Goal: Information Seeking & Learning: Learn about a topic

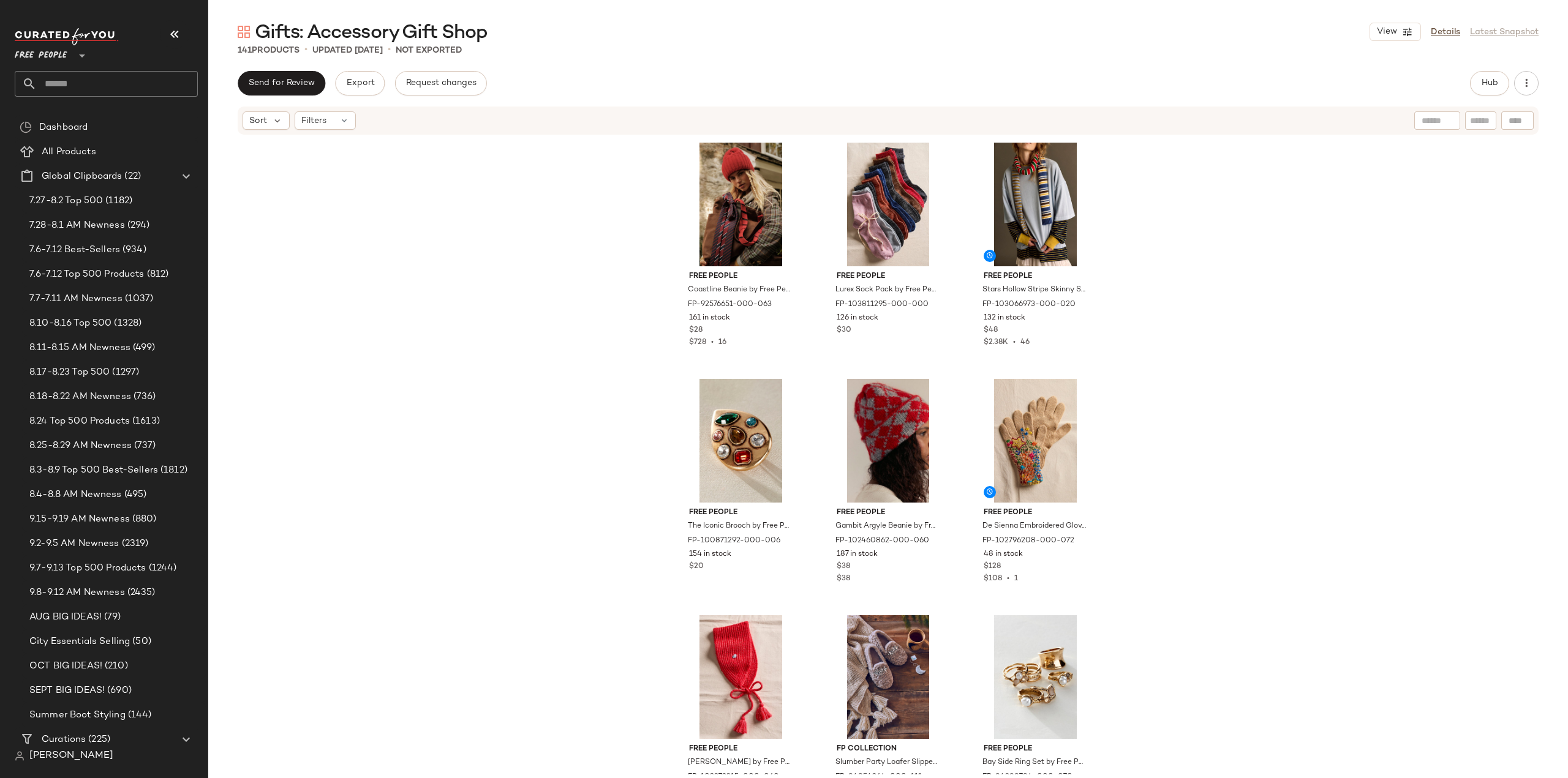
click at [76, 79] on input "text" at bounding box center [118, 84] width 161 height 26
type input "*****"
click at [75, 117] on span "Holiday: Maximalist" at bounding box center [65, 119] width 82 height 13
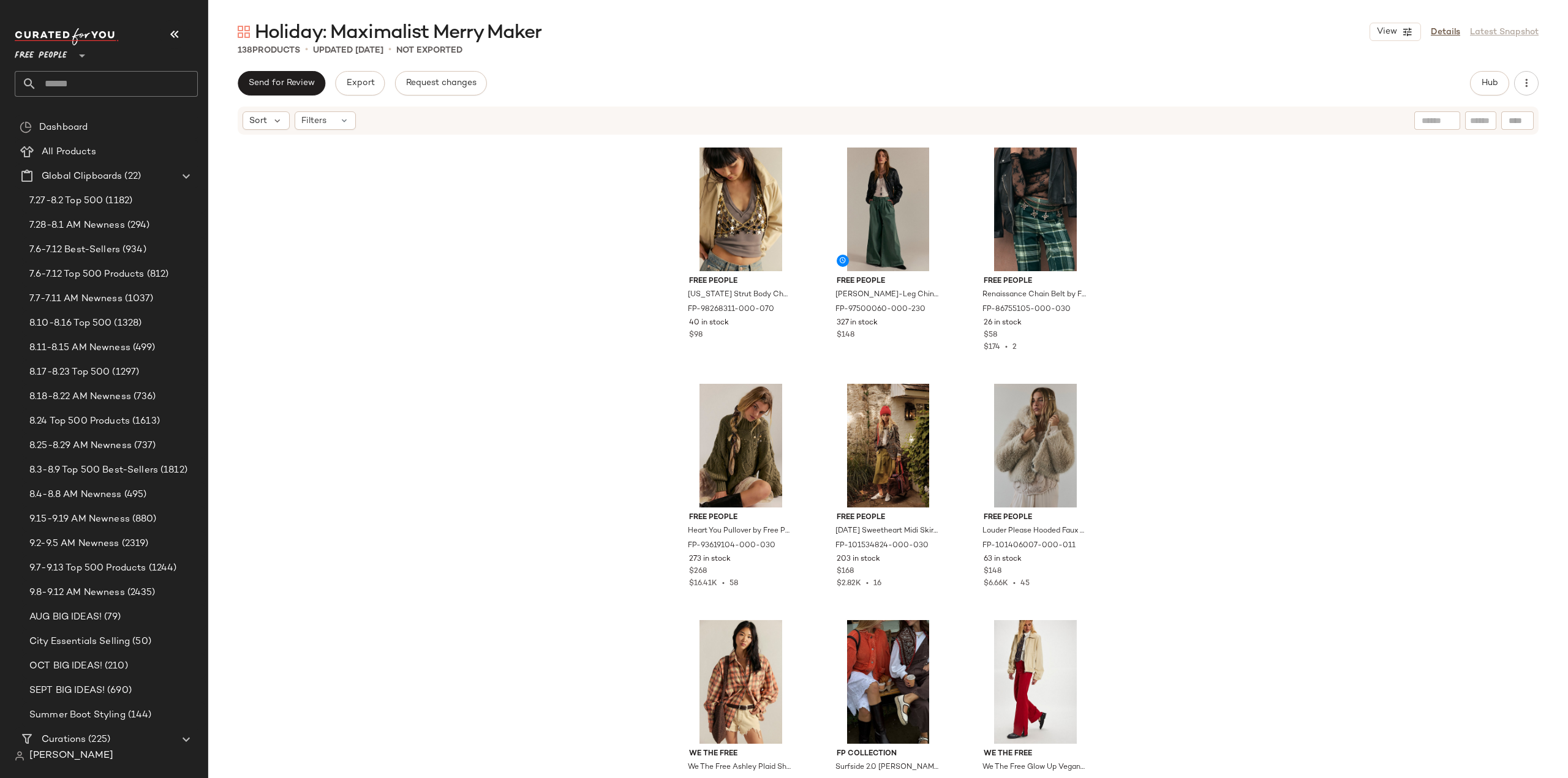
scroll to position [6806, 0]
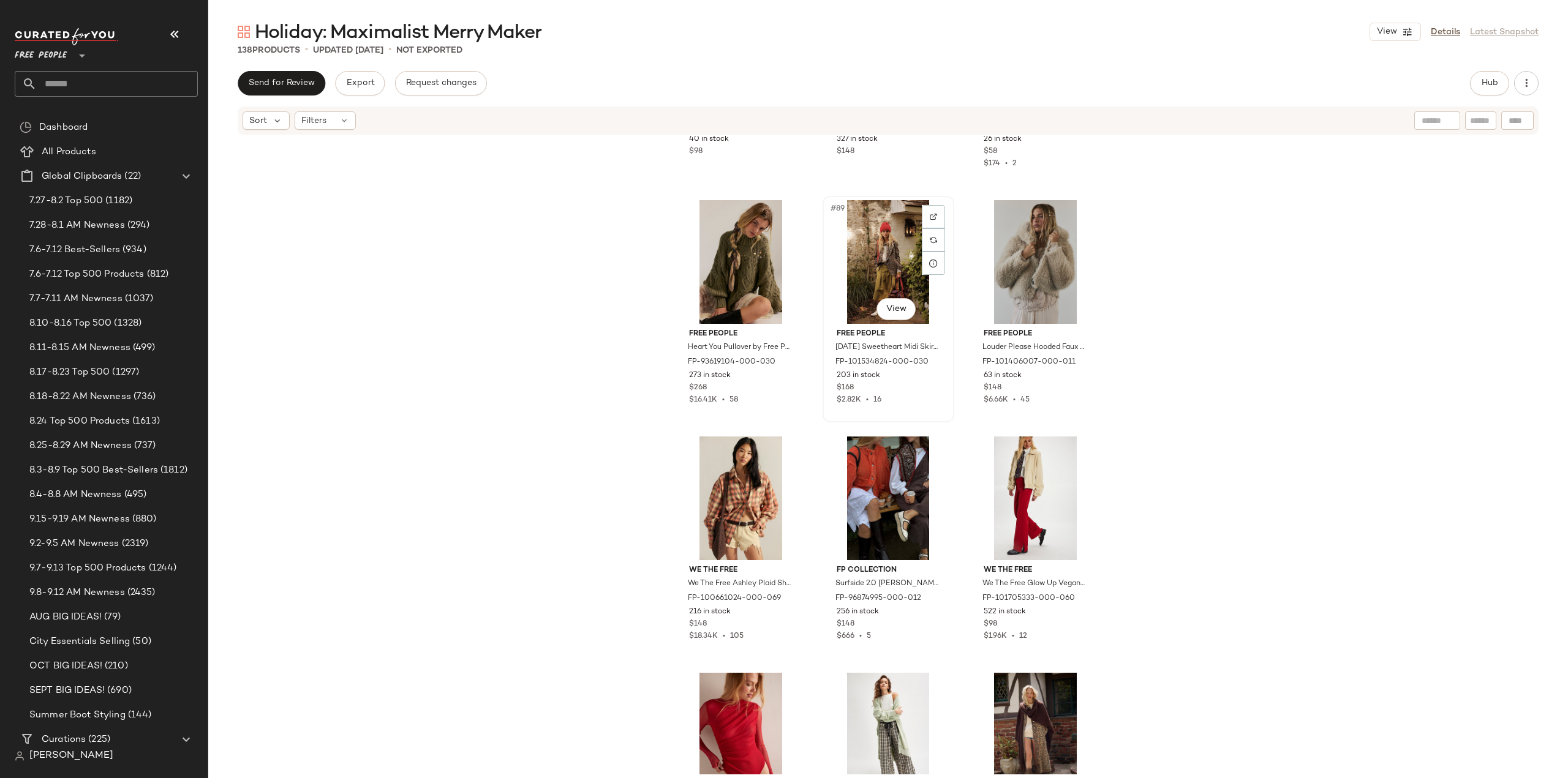
click at [899, 397] on div "$2.82K • 16" at bounding box center [889, 400] width 104 height 11
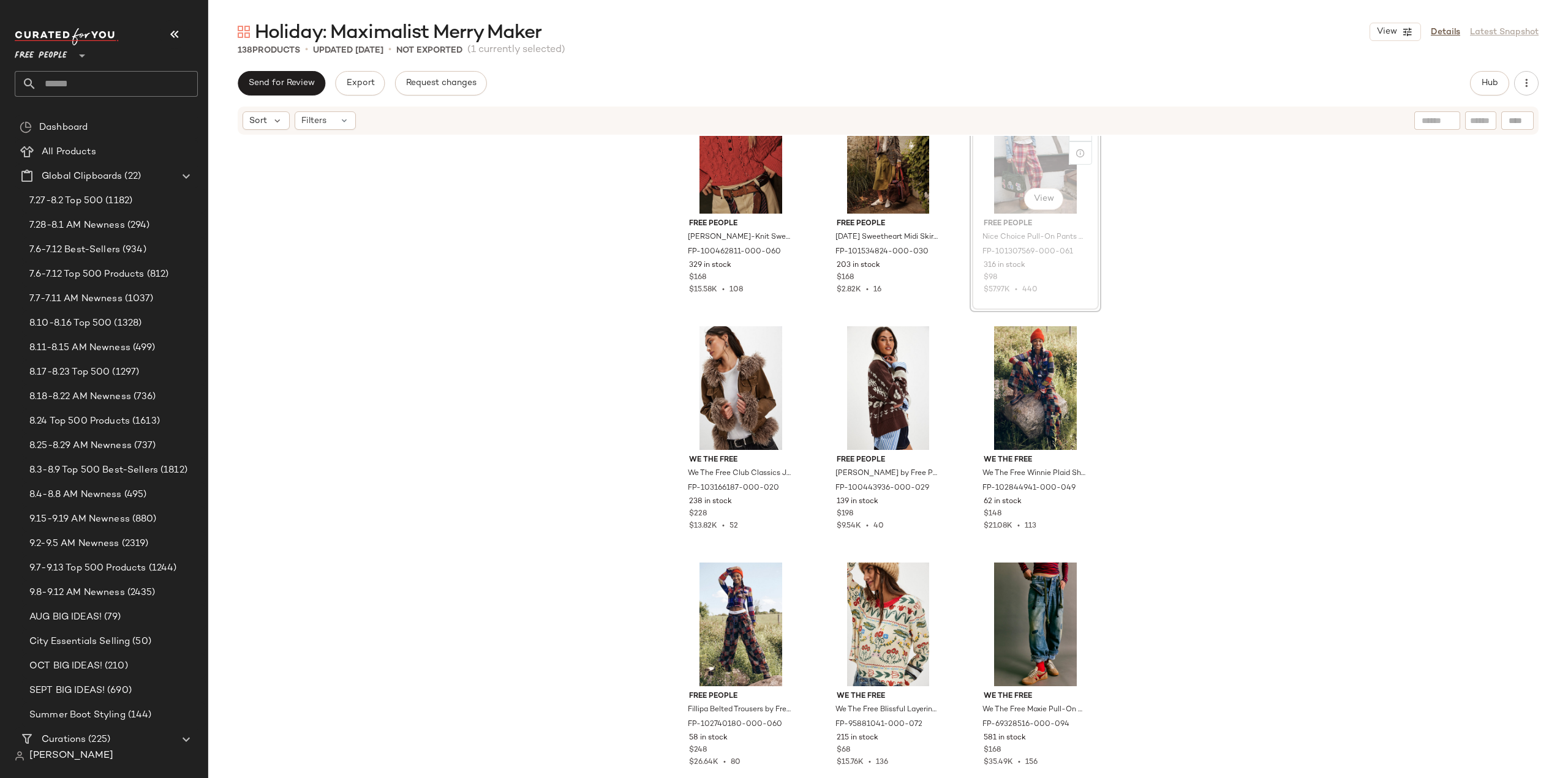
scroll to position [53, 0]
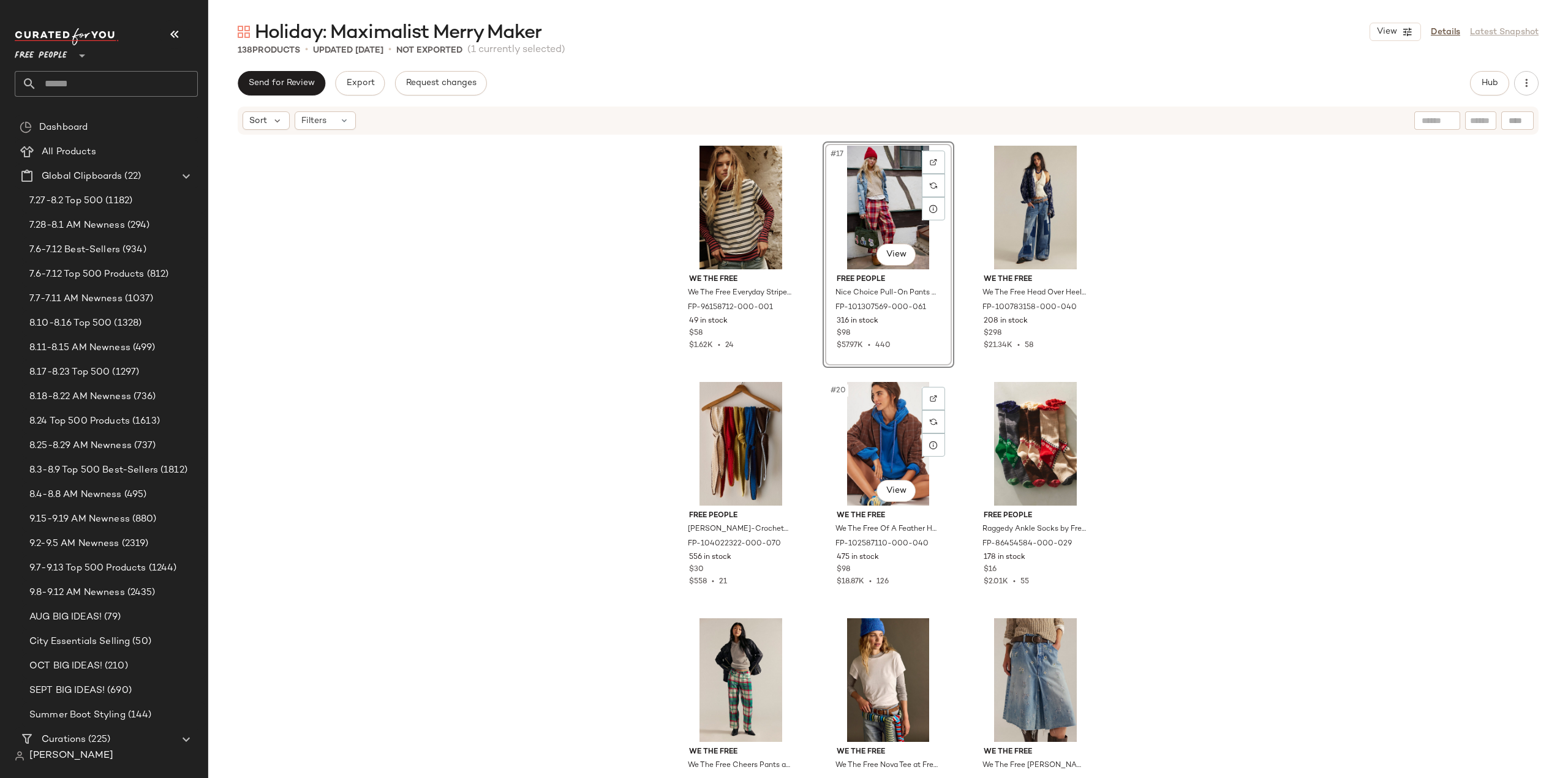
scroll to position [1066, 0]
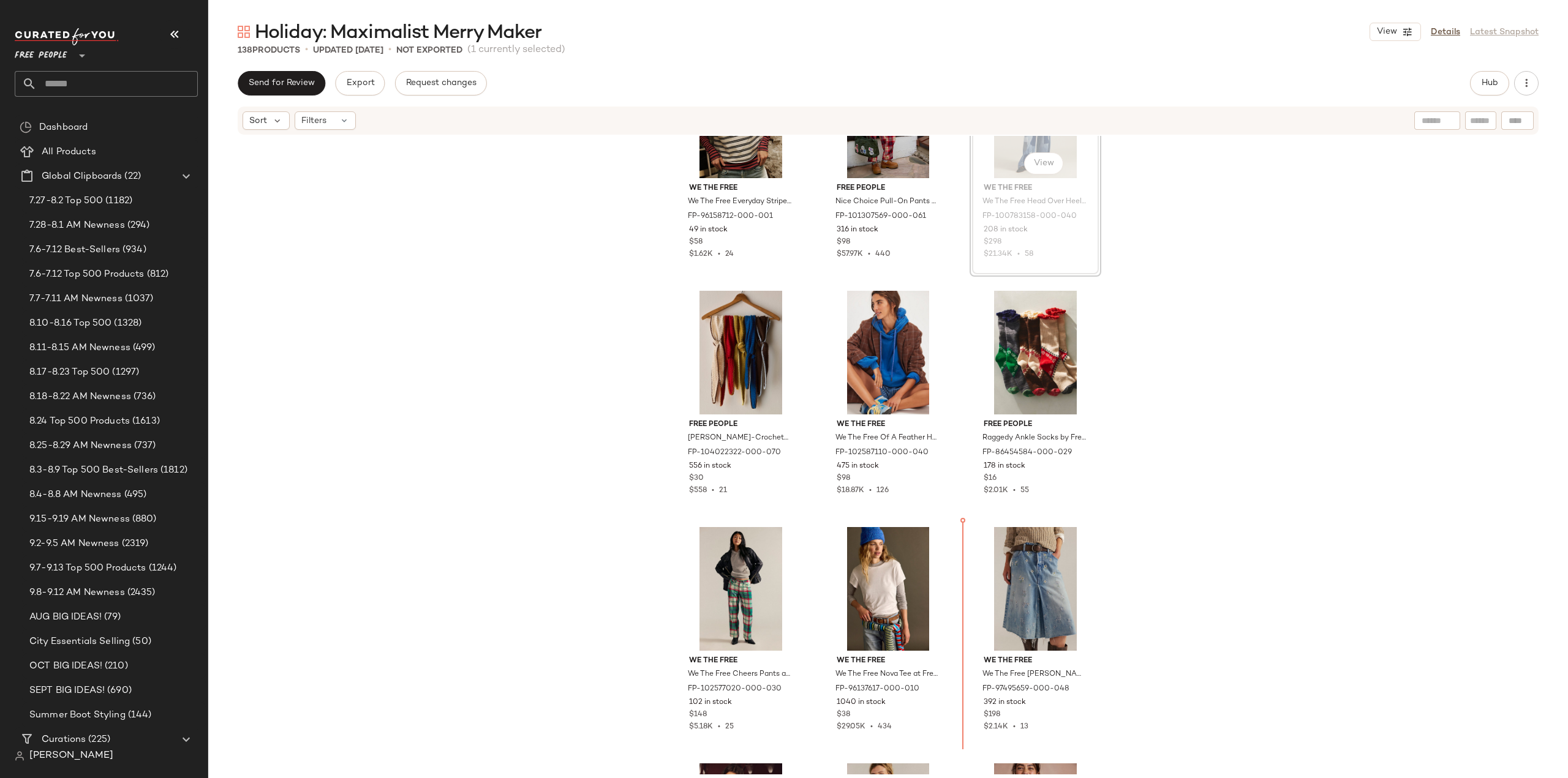
scroll to position [1284, 0]
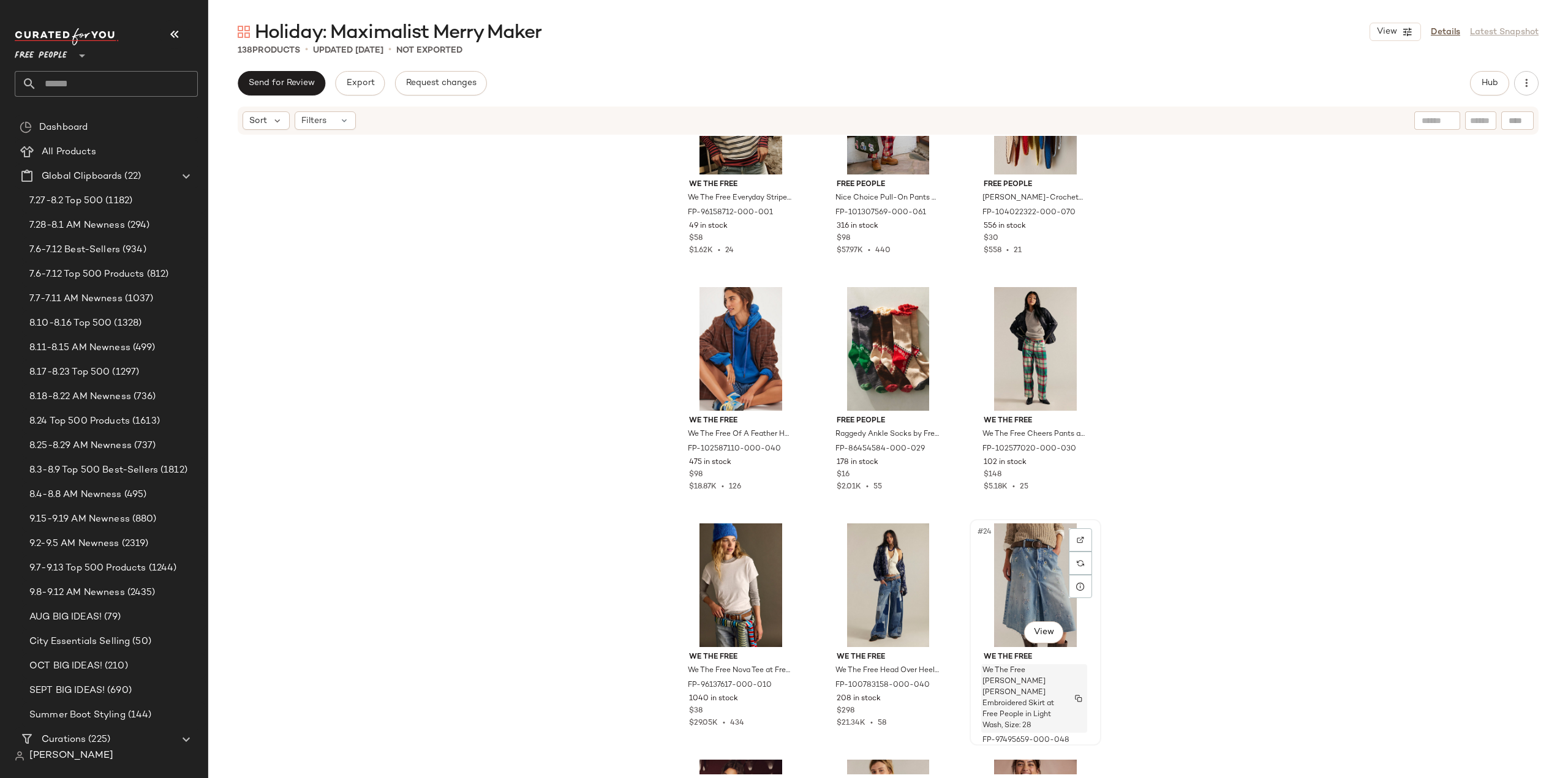
click at [1069, 704] on div "We The Free [PERSON_NAME] [PERSON_NAME] Embroidered Skirt at Free People in Lig…" at bounding box center [1034, 698] width 106 height 69
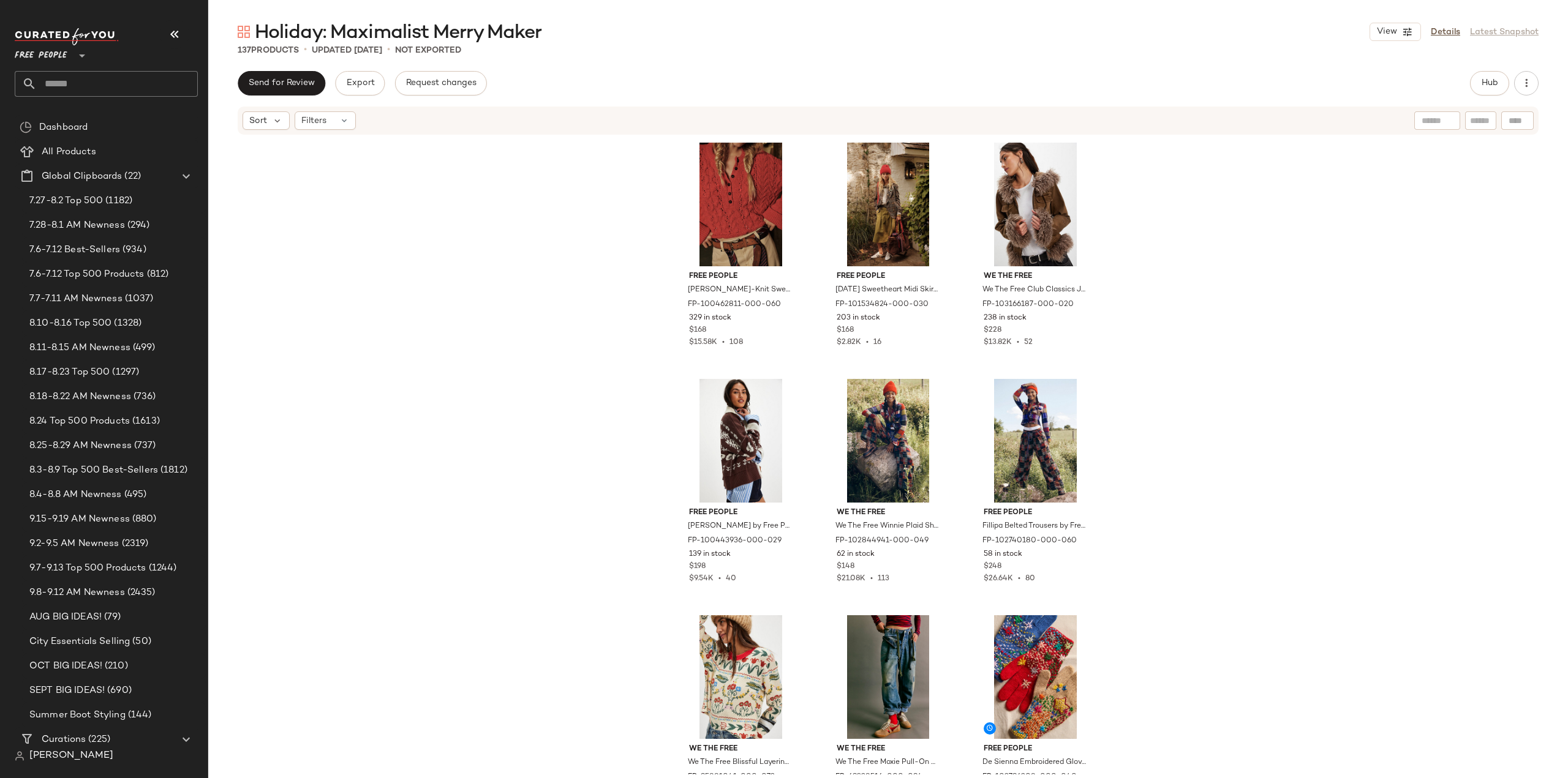
click at [122, 78] on input "text" at bounding box center [118, 84] width 161 height 26
type input "****"
click at [96, 123] on span "Character" at bounding box center [100, 119] width 43 height 13
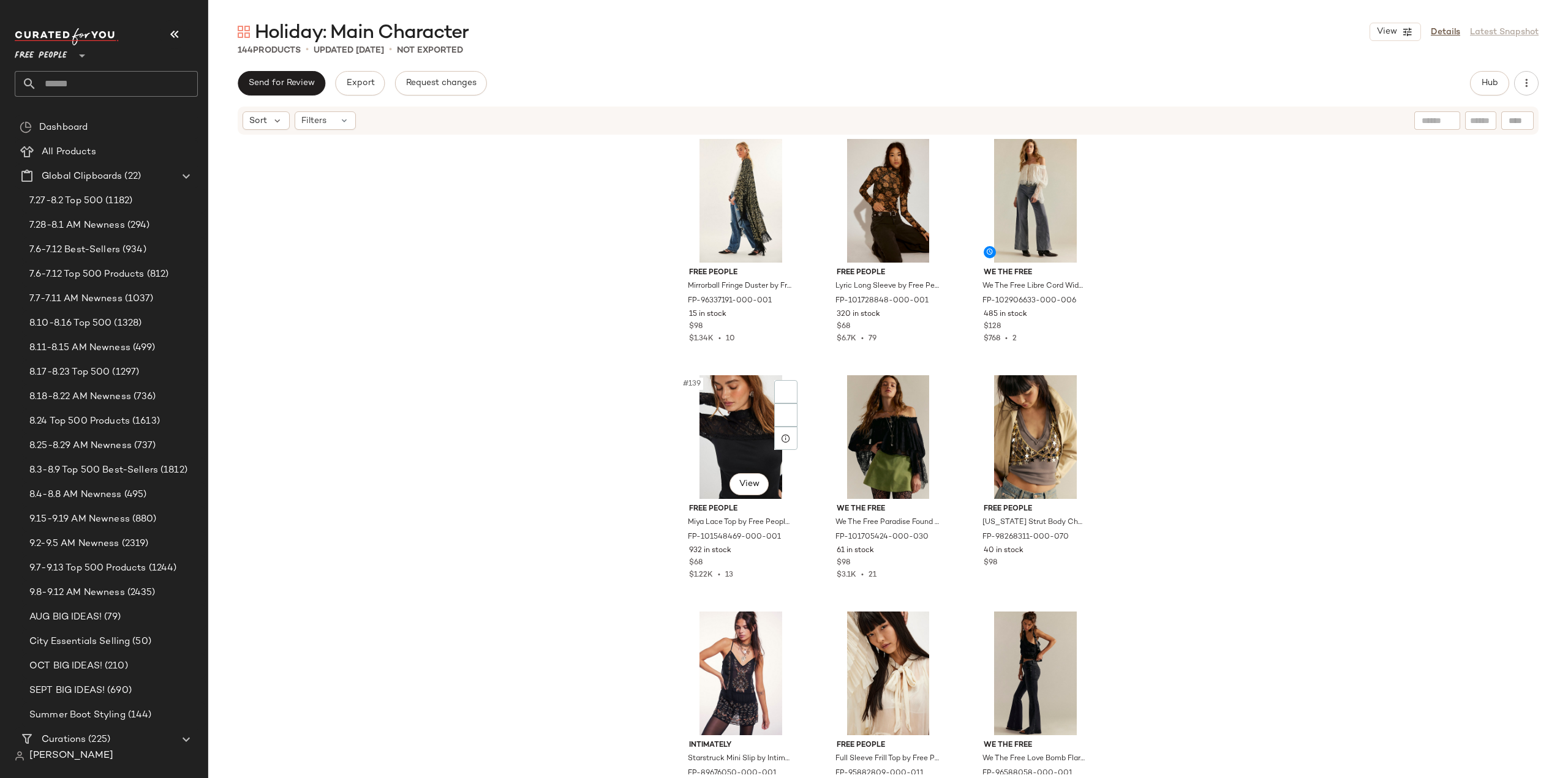
scroll to position [10707, 0]
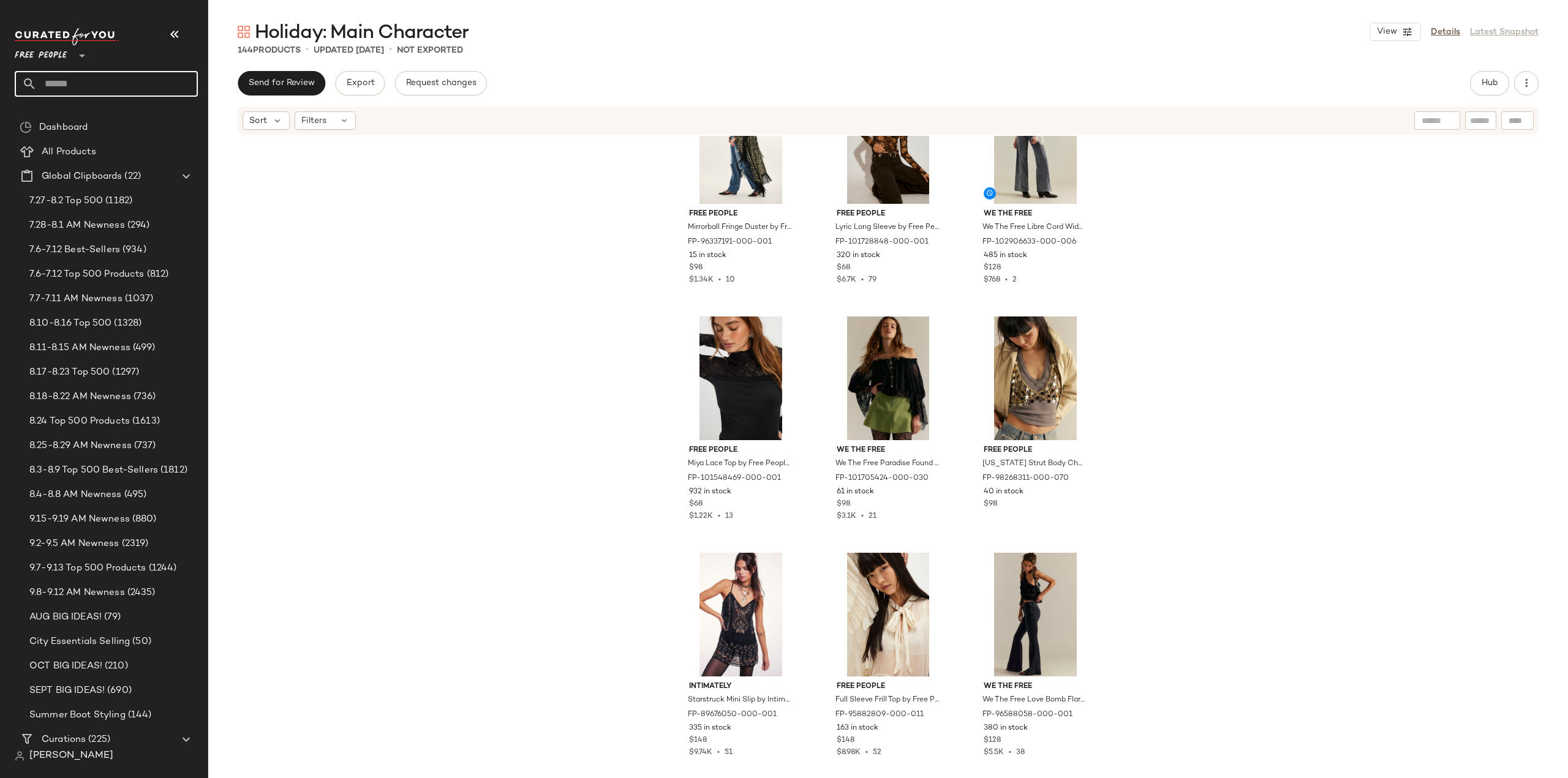
click at [115, 86] on input "text" at bounding box center [118, 84] width 161 height 26
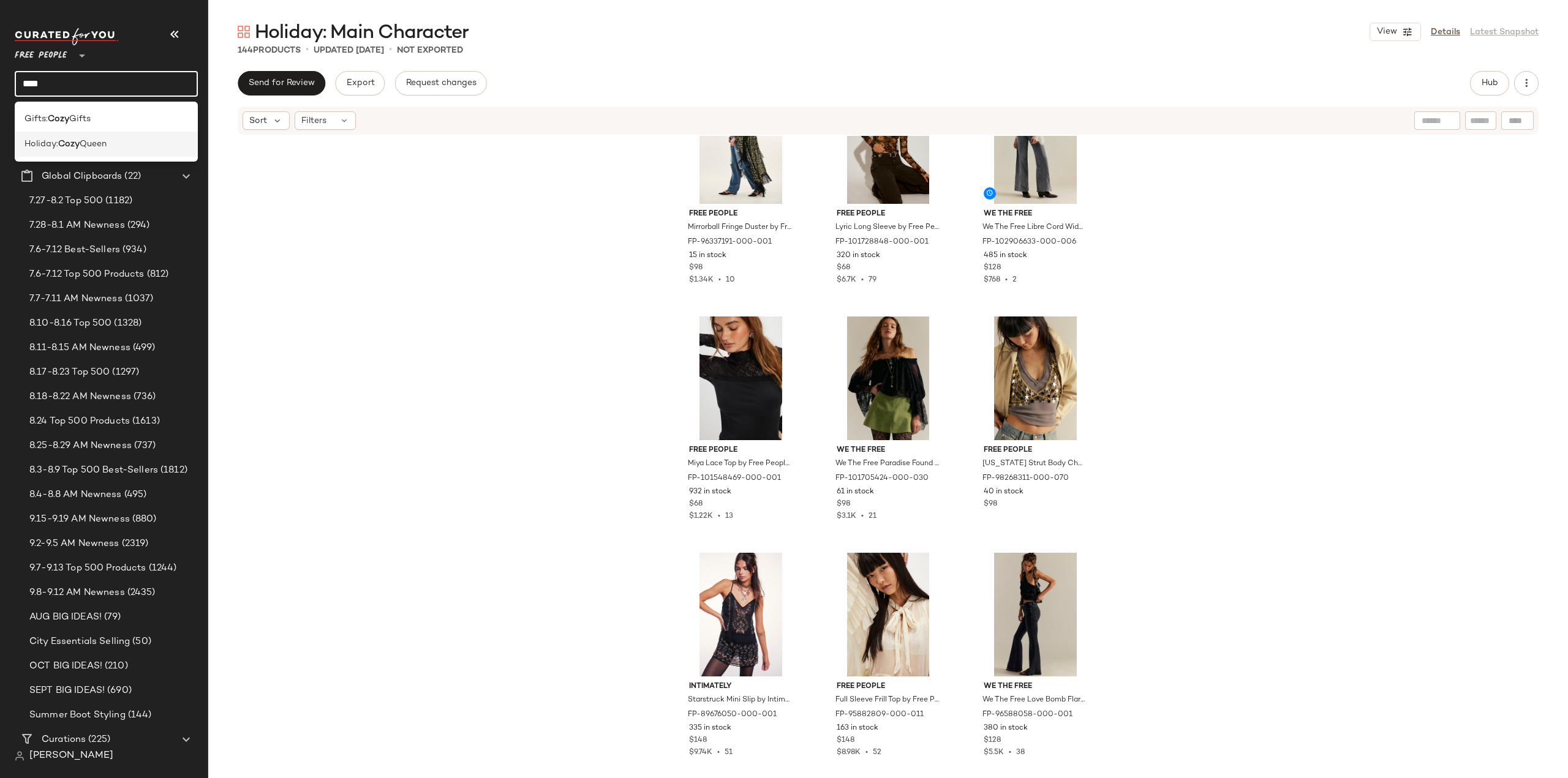
type input "****"
click at [84, 144] on span "Queen" at bounding box center [93, 144] width 27 height 13
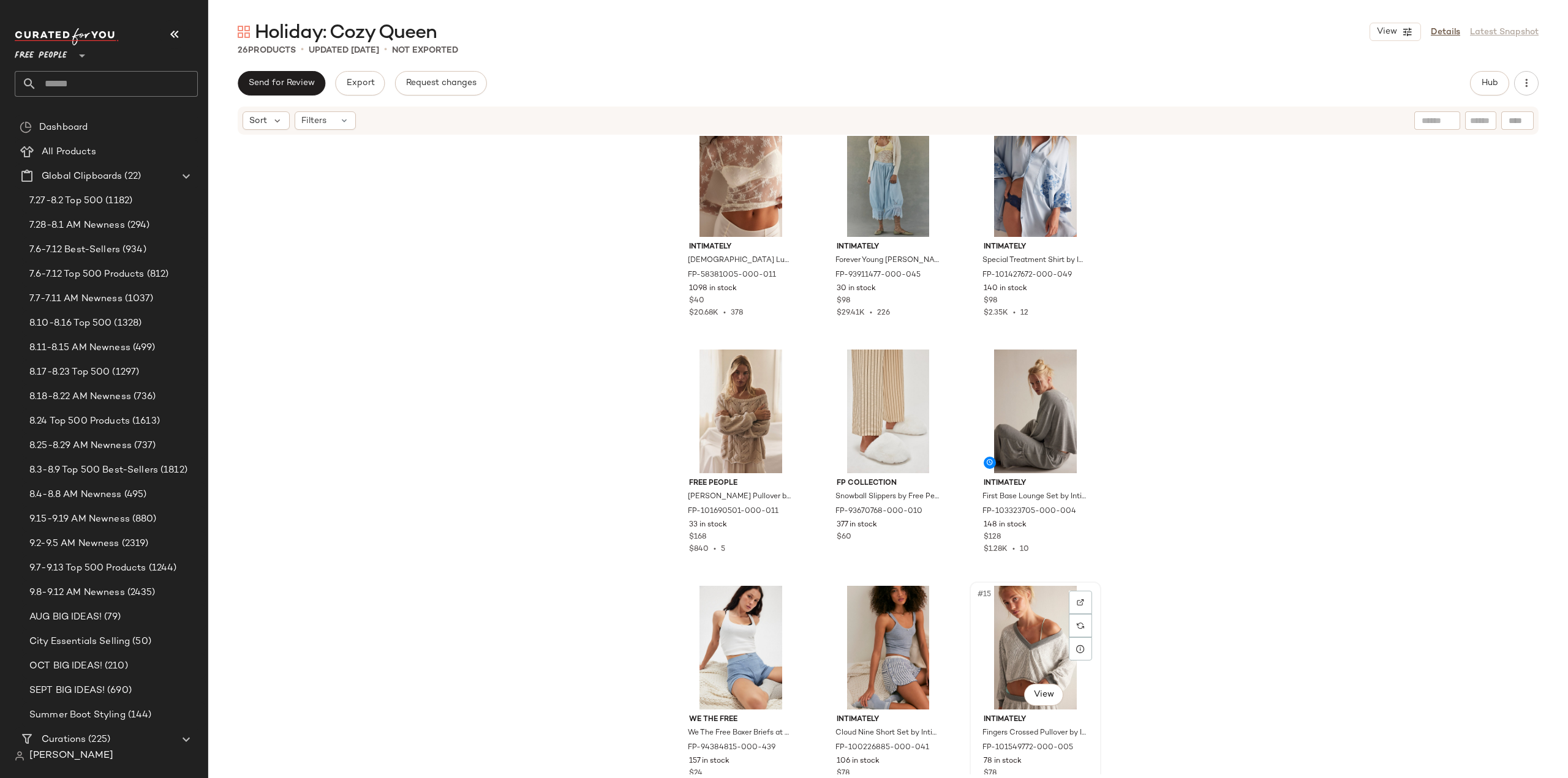
scroll to position [510, 0]
click at [1481, 84] on span "Hub" at bounding box center [1489, 83] width 18 height 10
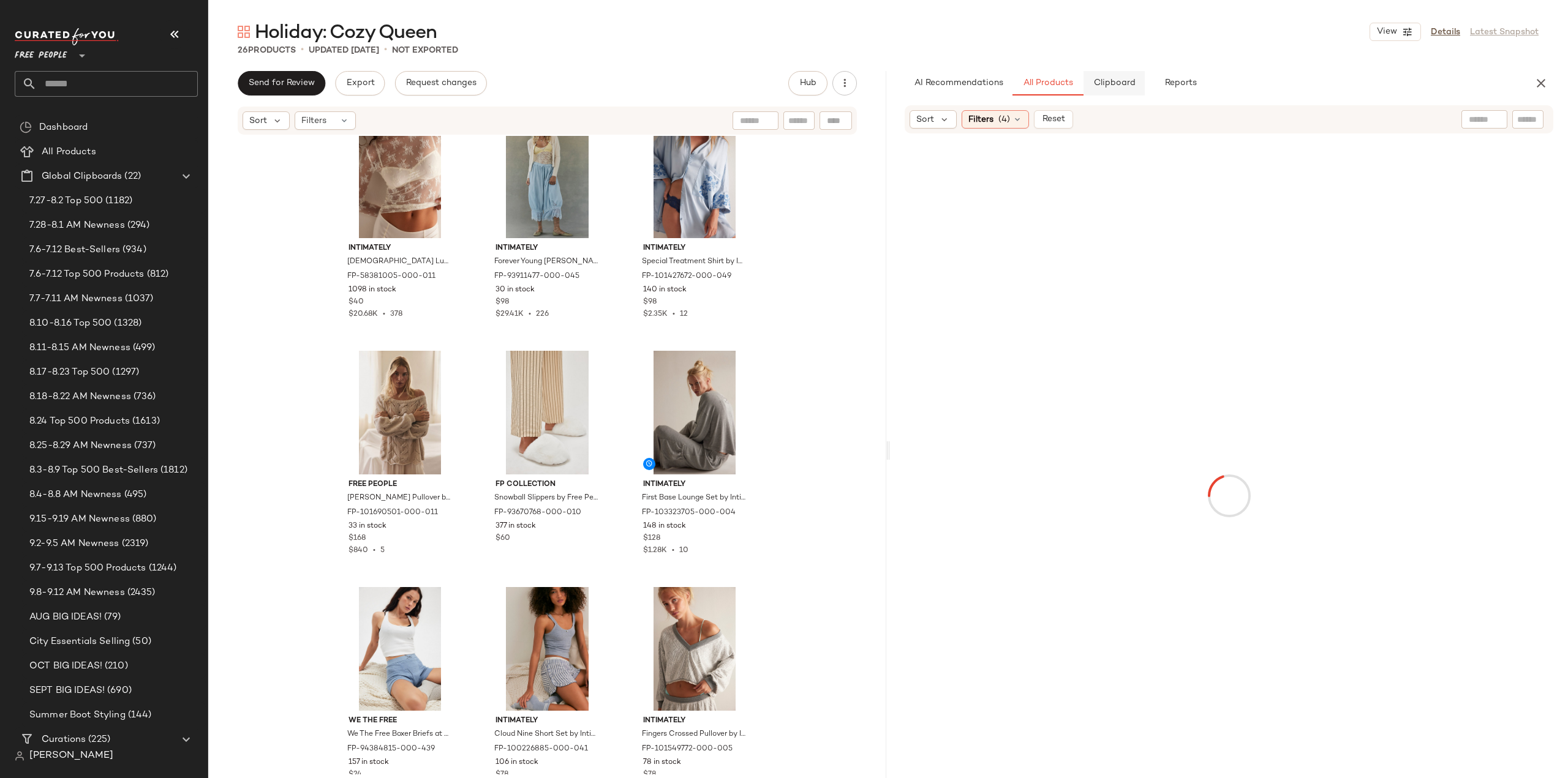
click at [1119, 81] on span "Clipboard" at bounding box center [1114, 83] width 43 height 10
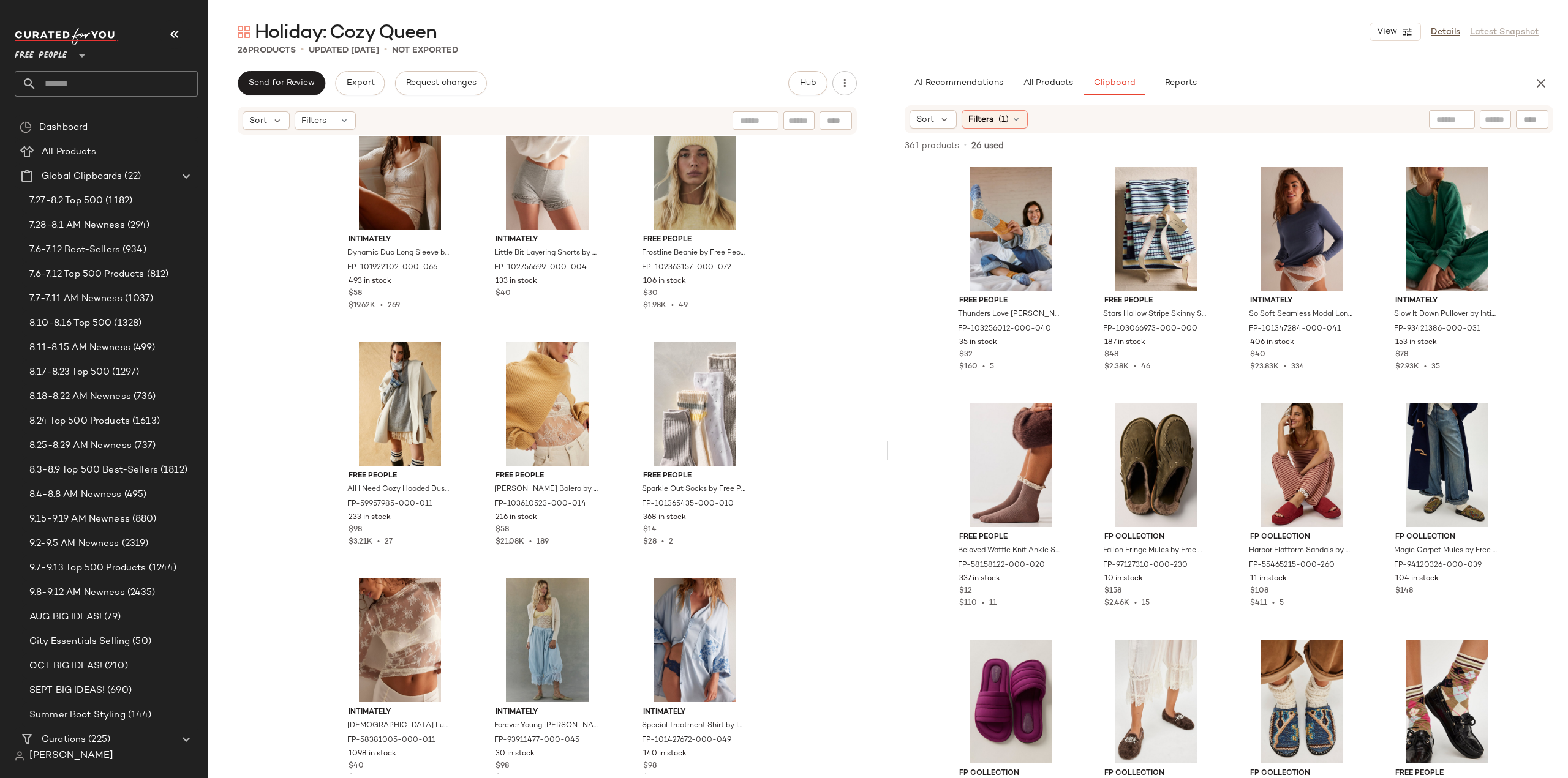
scroll to position [0, 0]
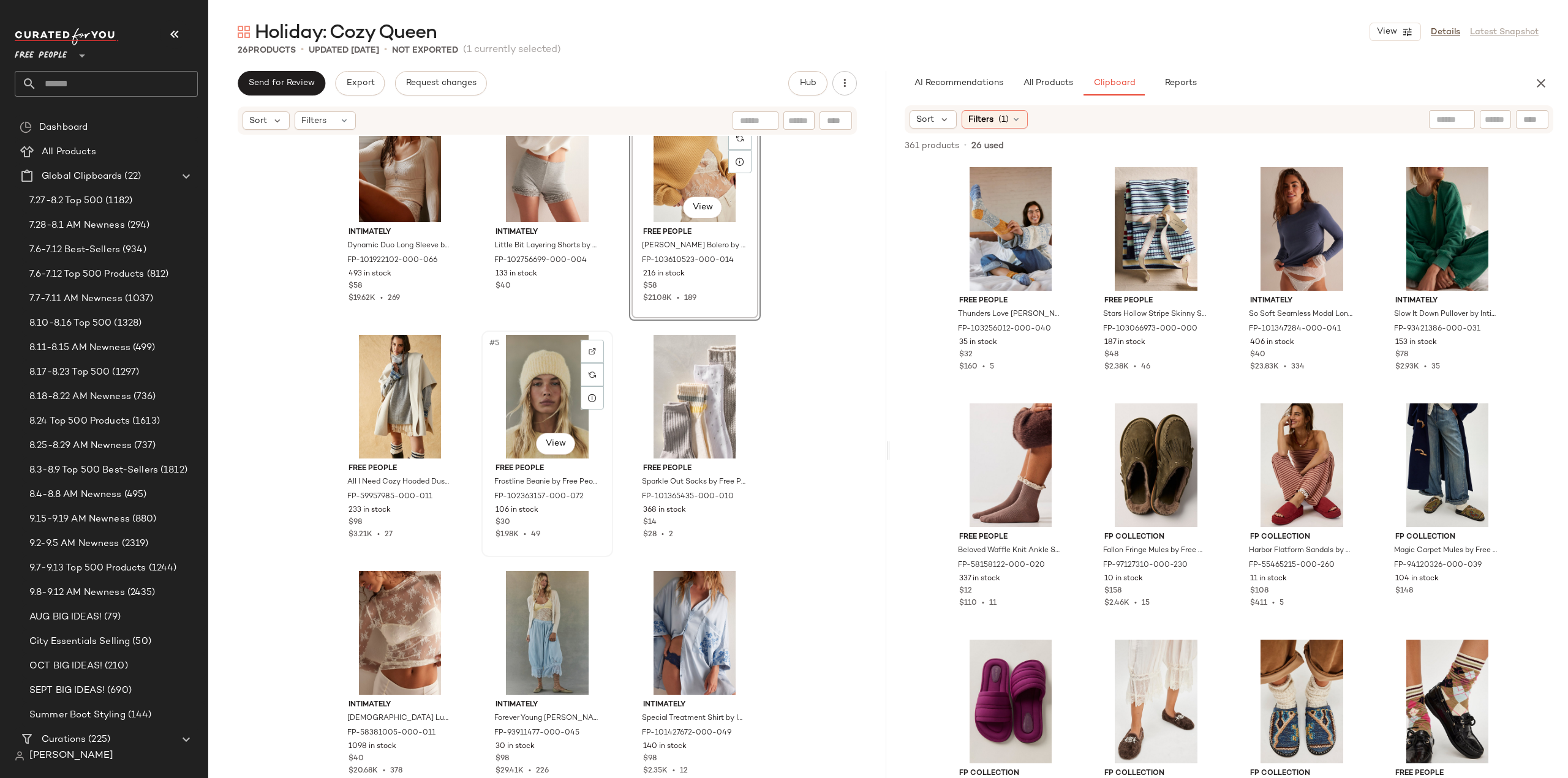
scroll to position [61, 0]
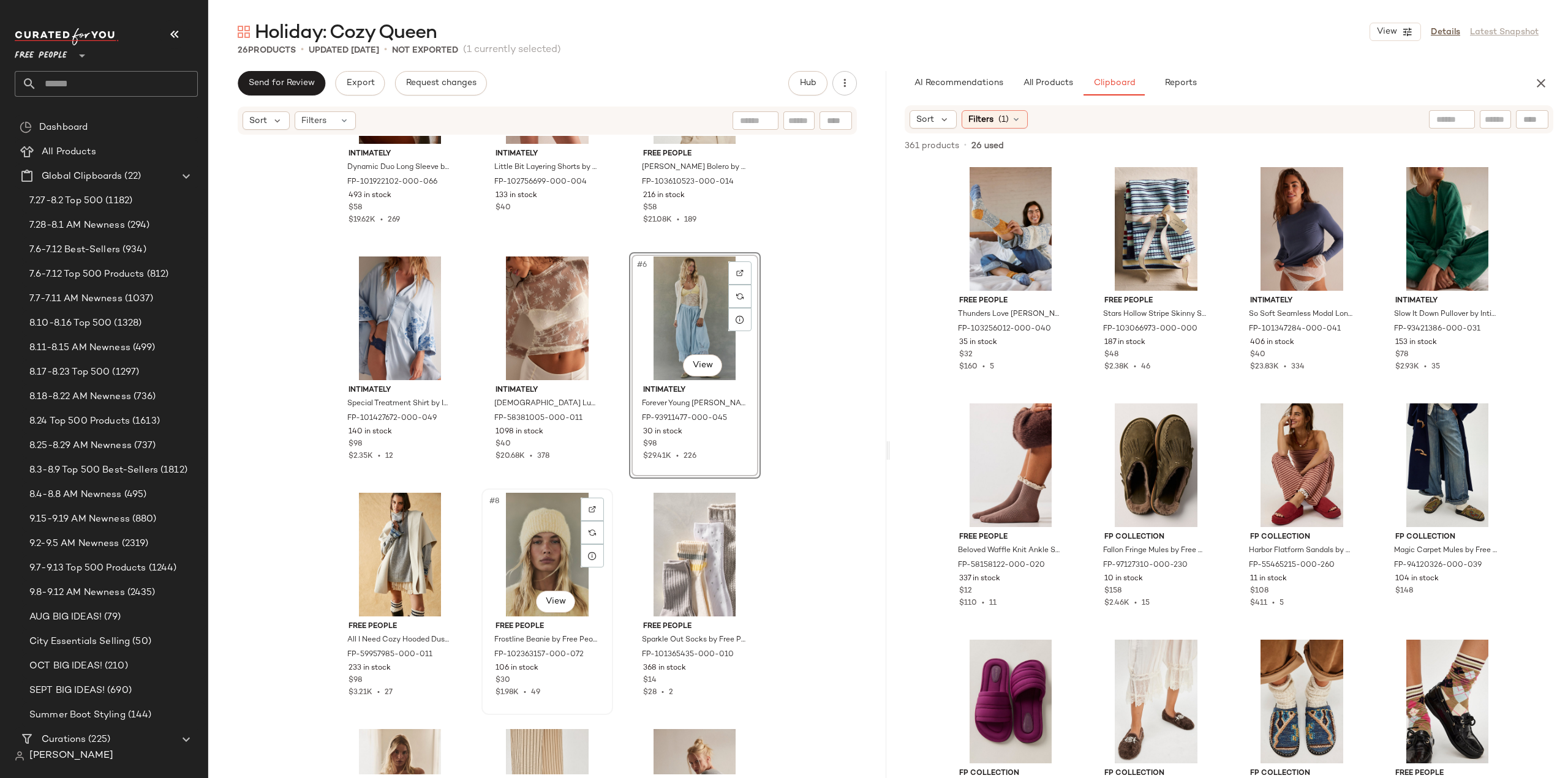
scroll to position [61, 0]
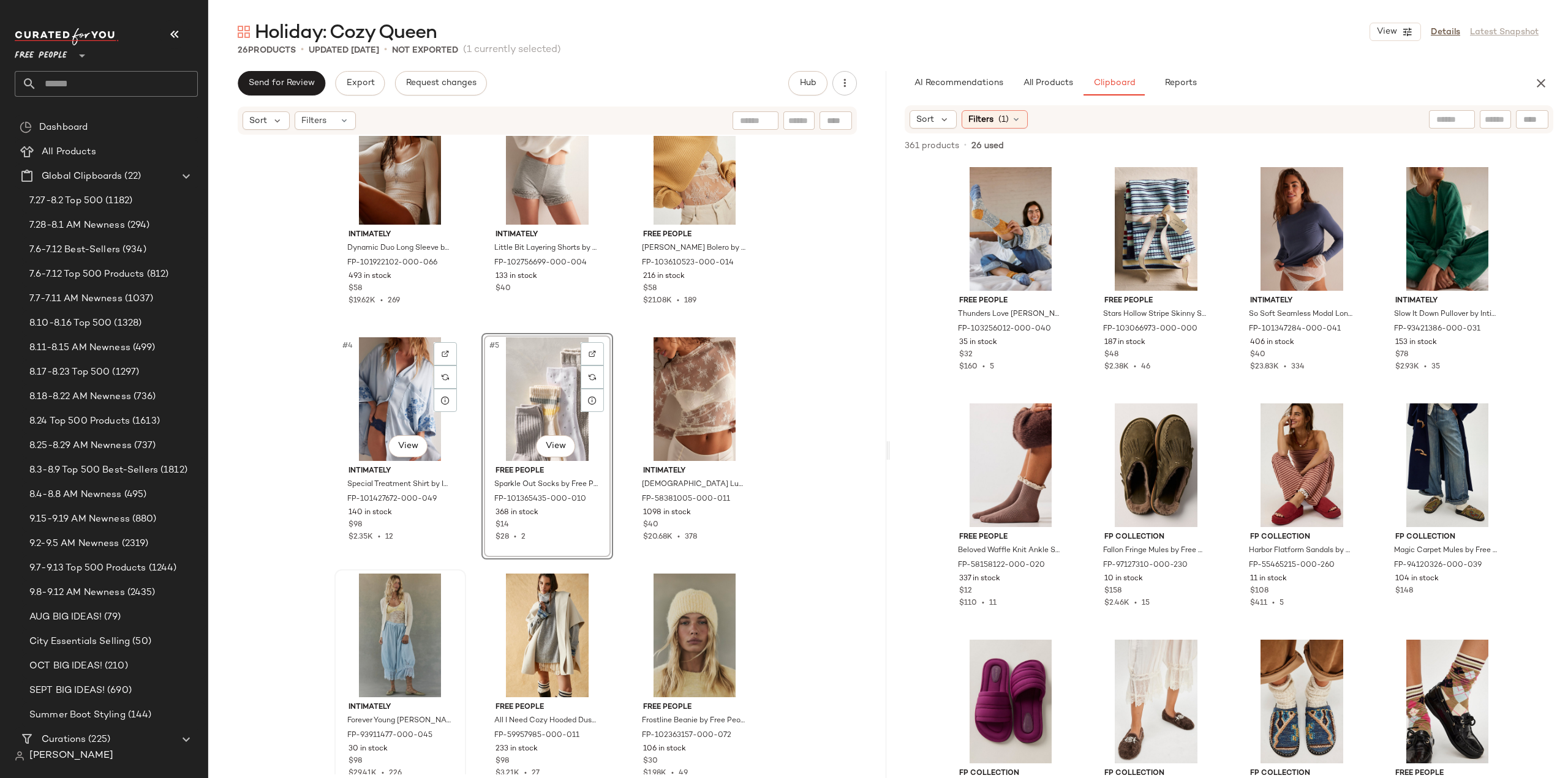
scroll to position [61, 0]
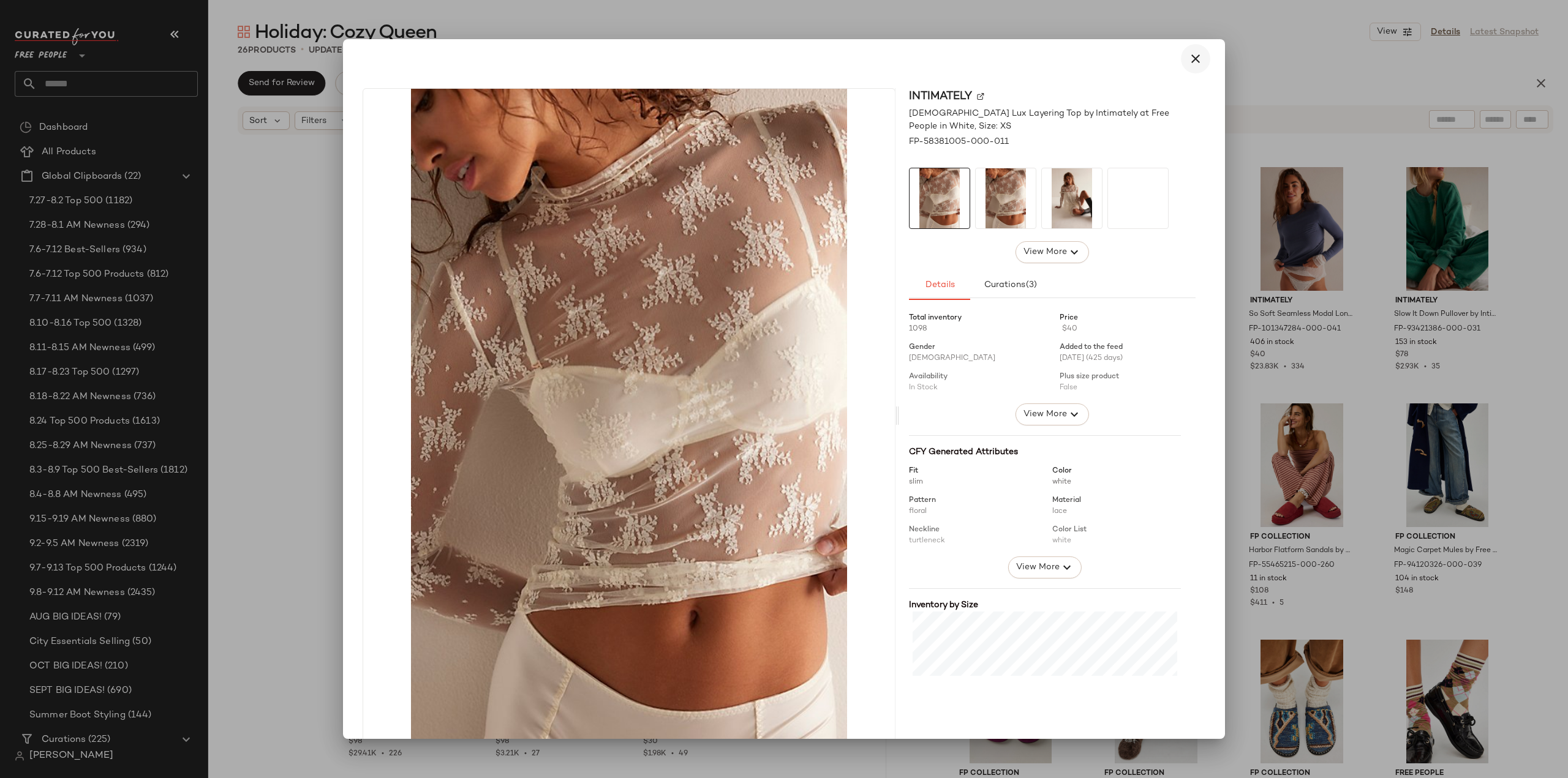
click at [1188, 58] on icon "button" at bounding box center [1195, 59] width 15 height 15
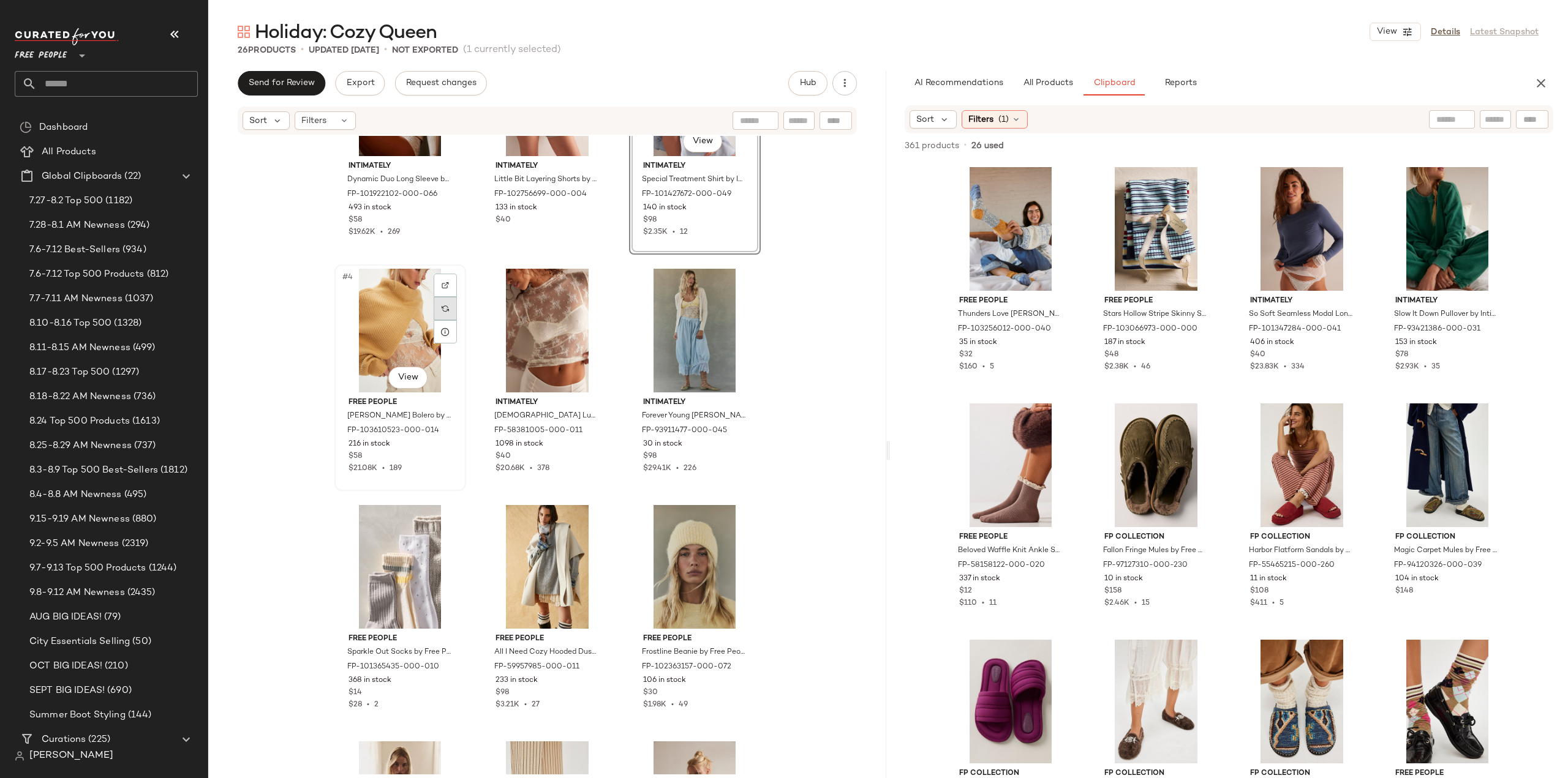
scroll to position [122, 0]
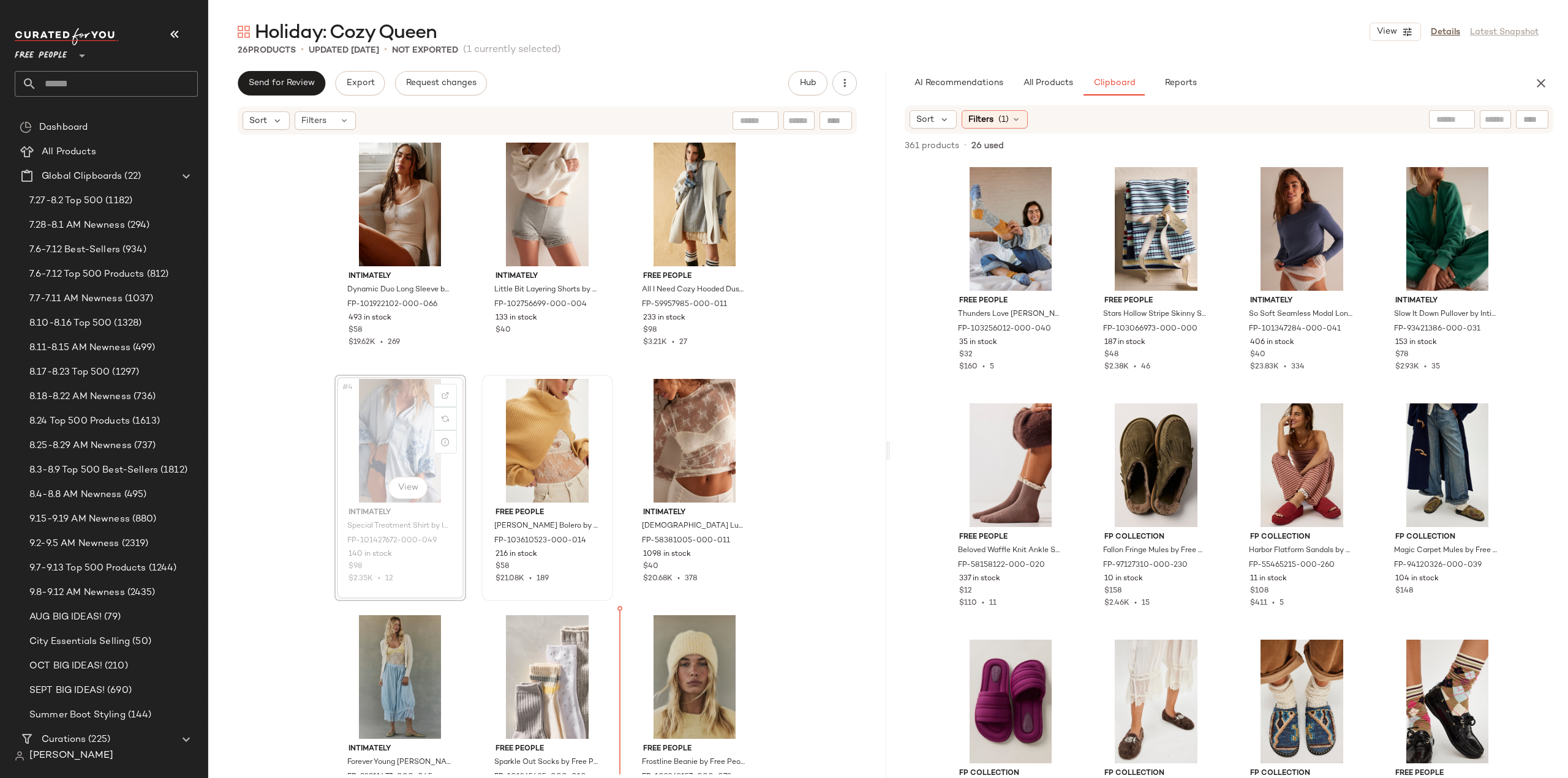
scroll to position [16, 0]
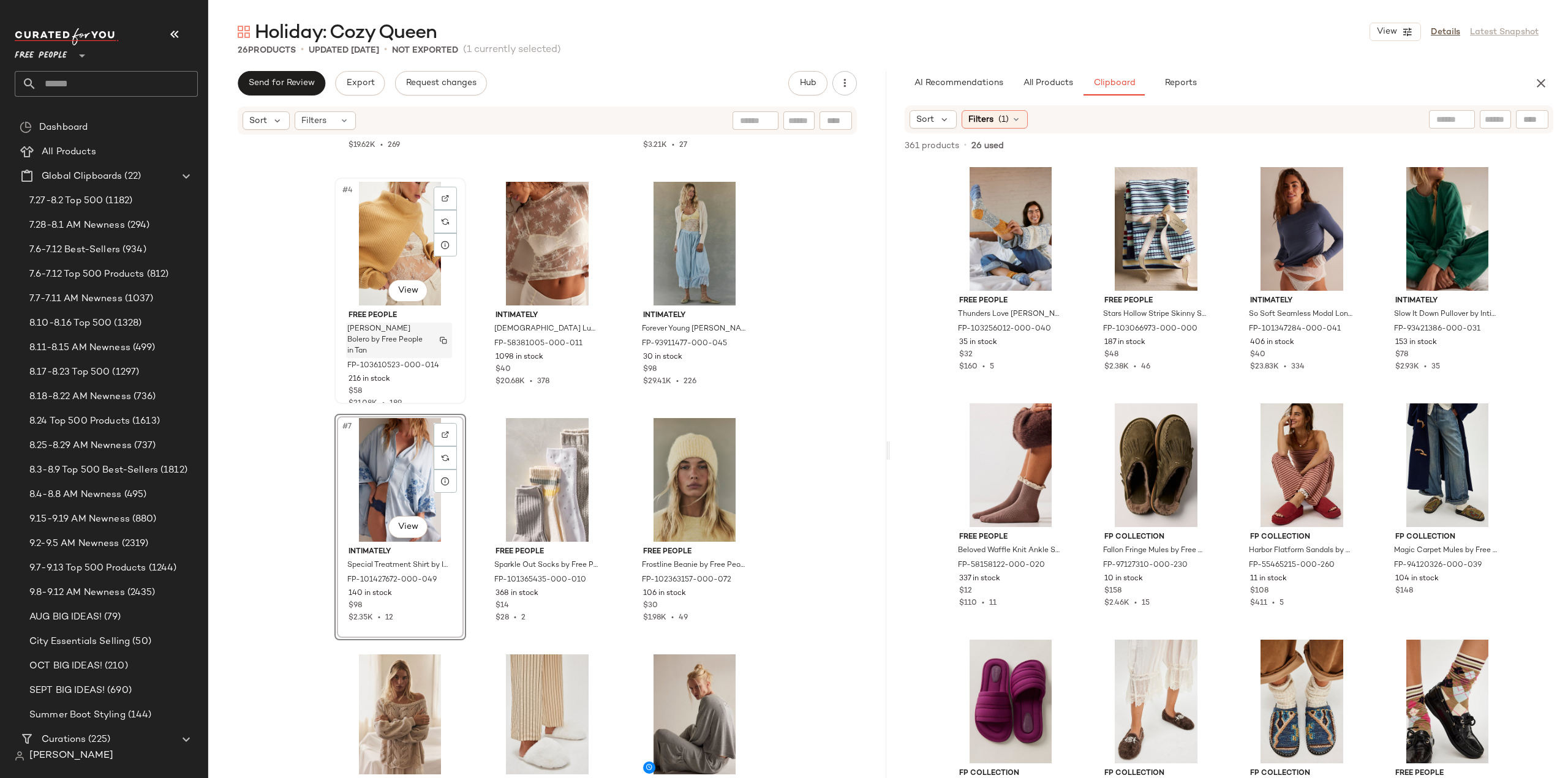
scroll to position [199, 0]
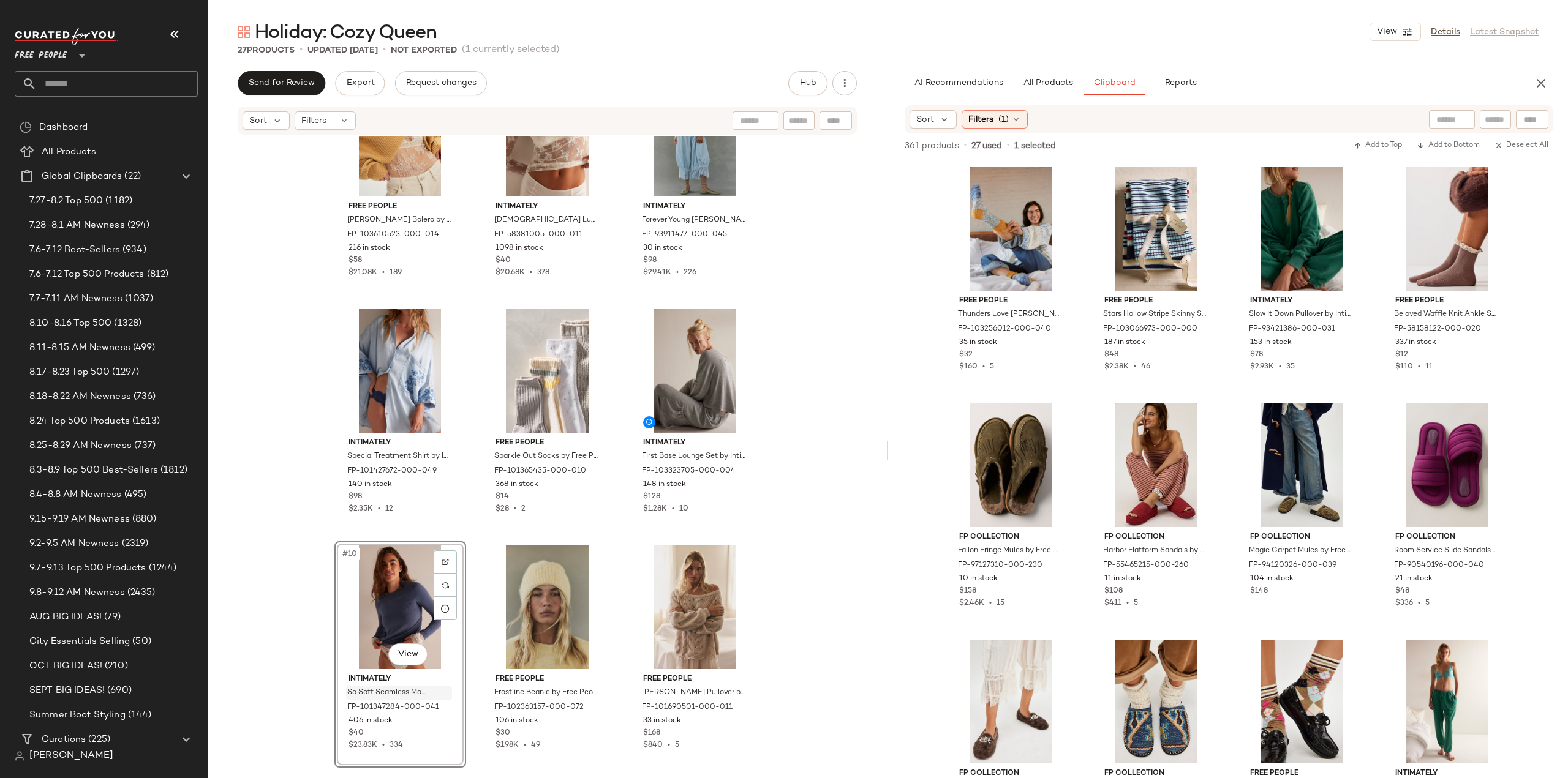
scroll to position [438, 0]
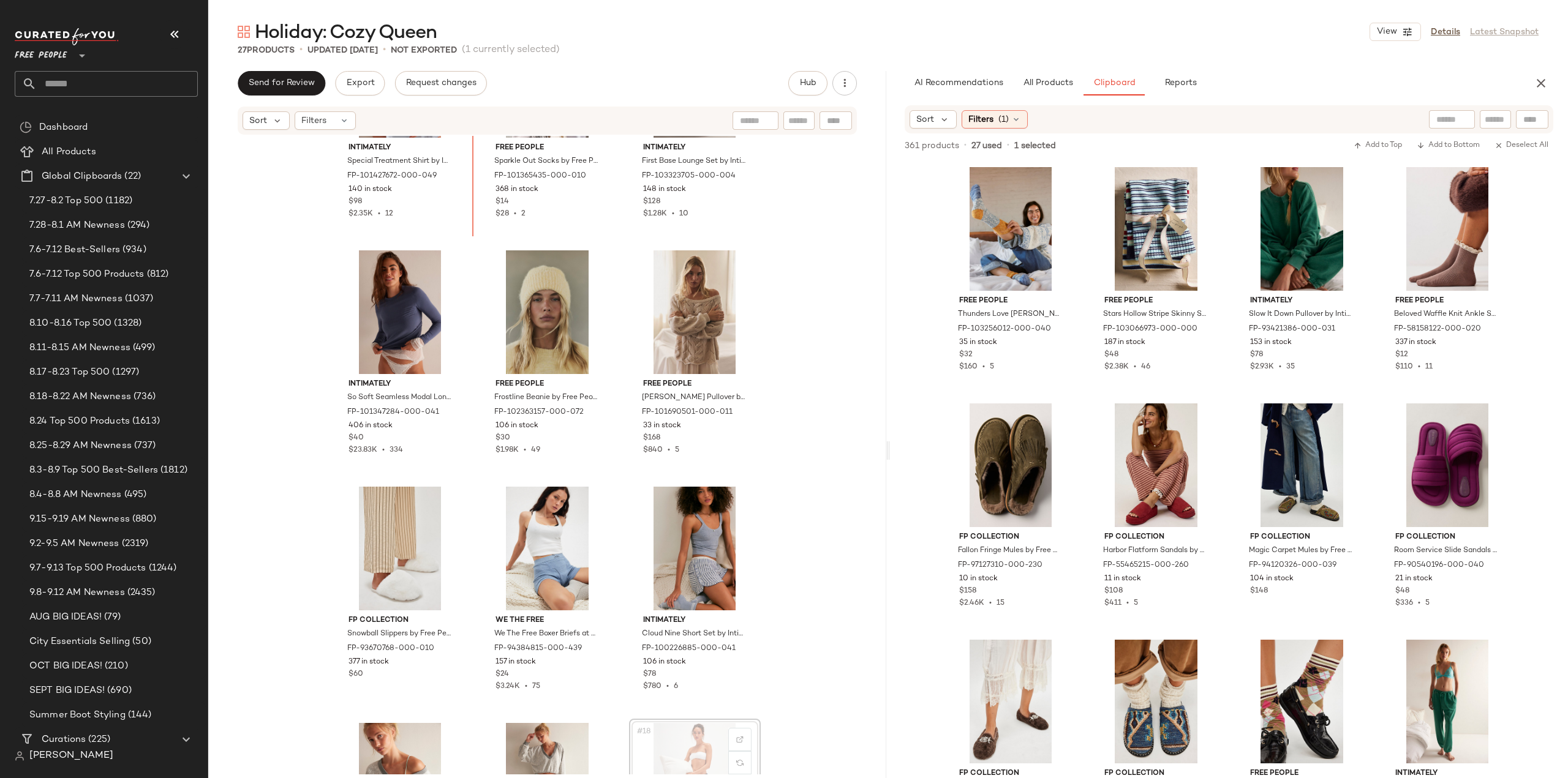
scroll to position [574, 0]
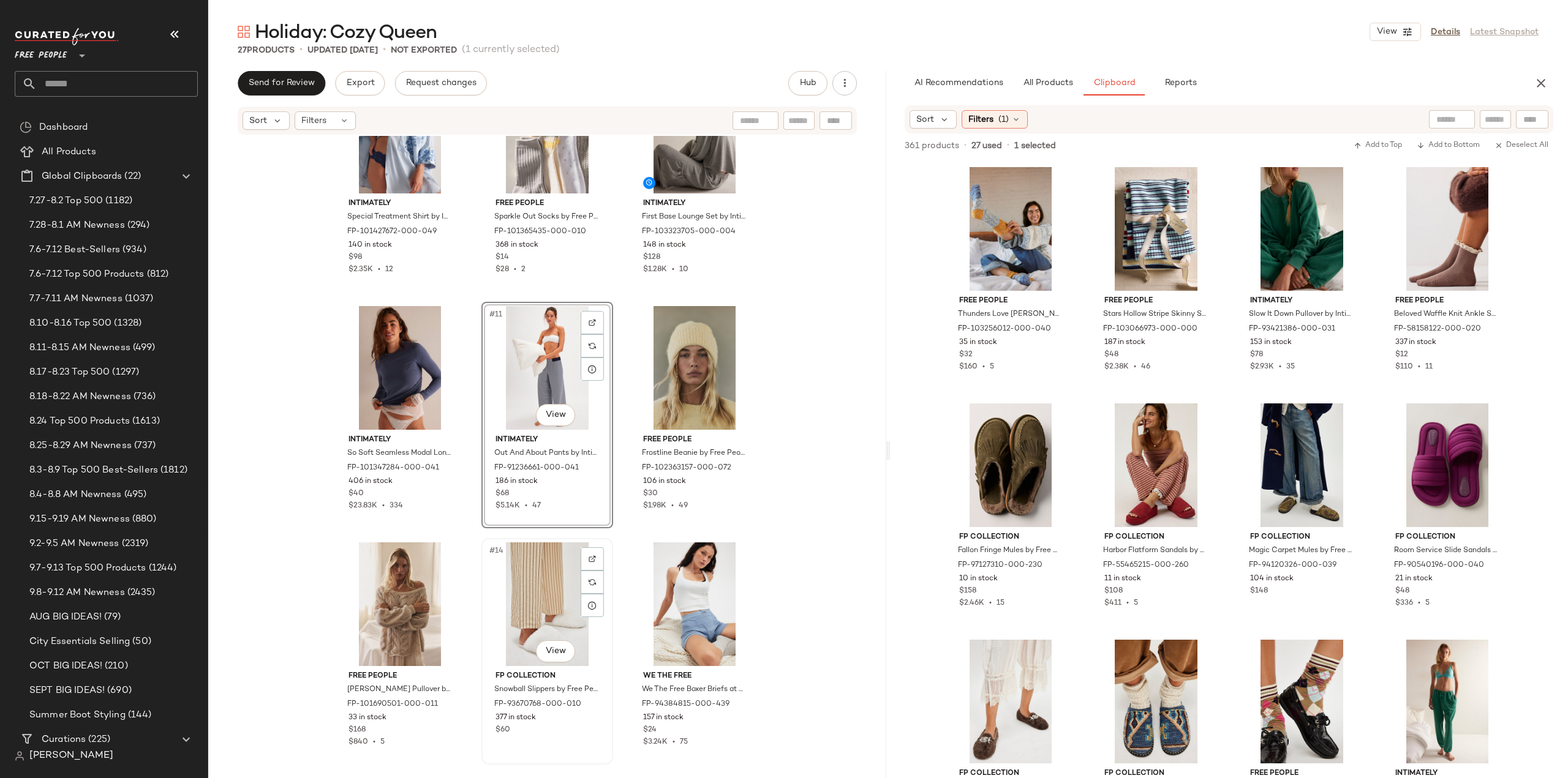
scroll to position [513, 0]
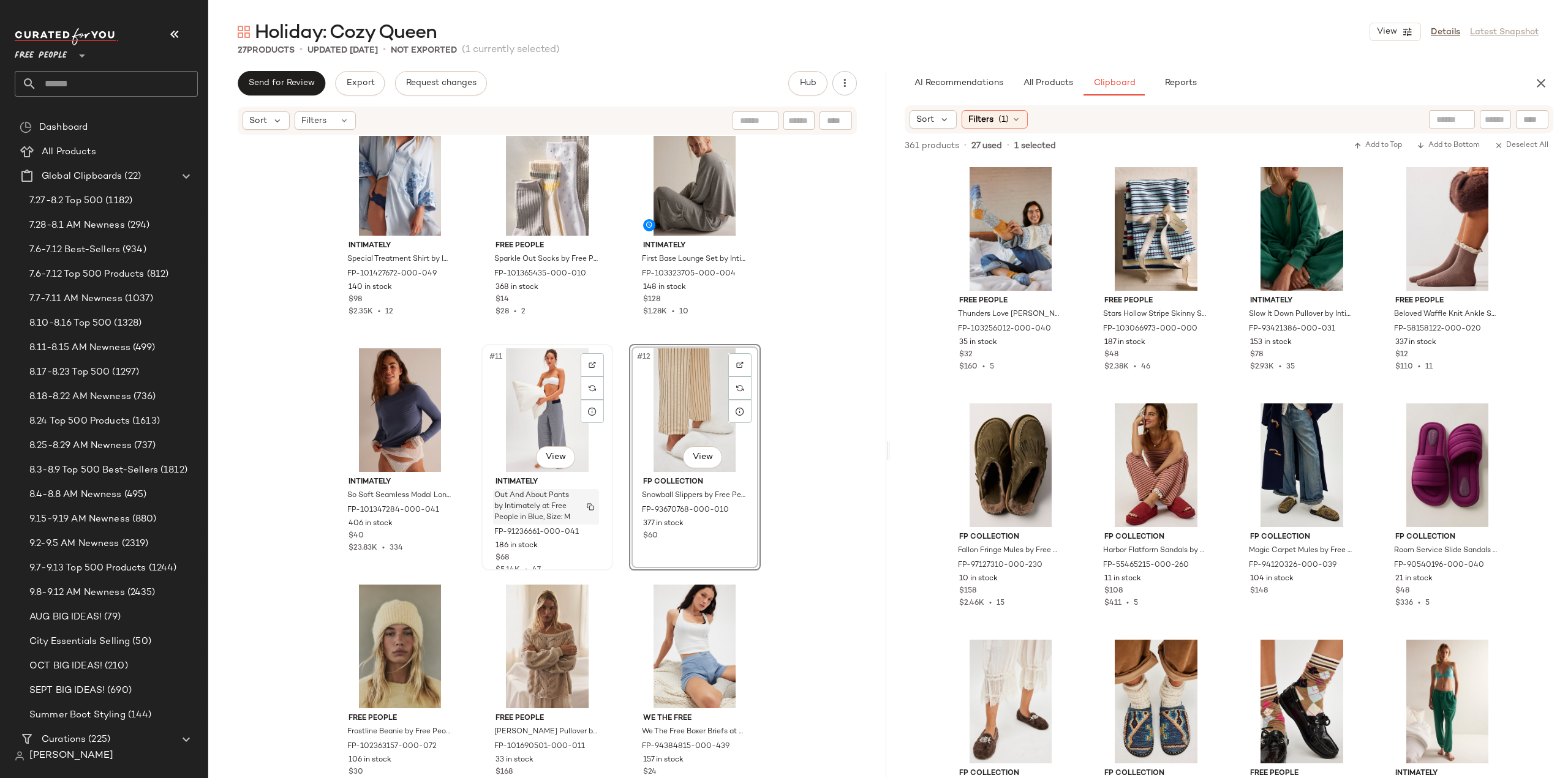
scroll to position [197, 0]
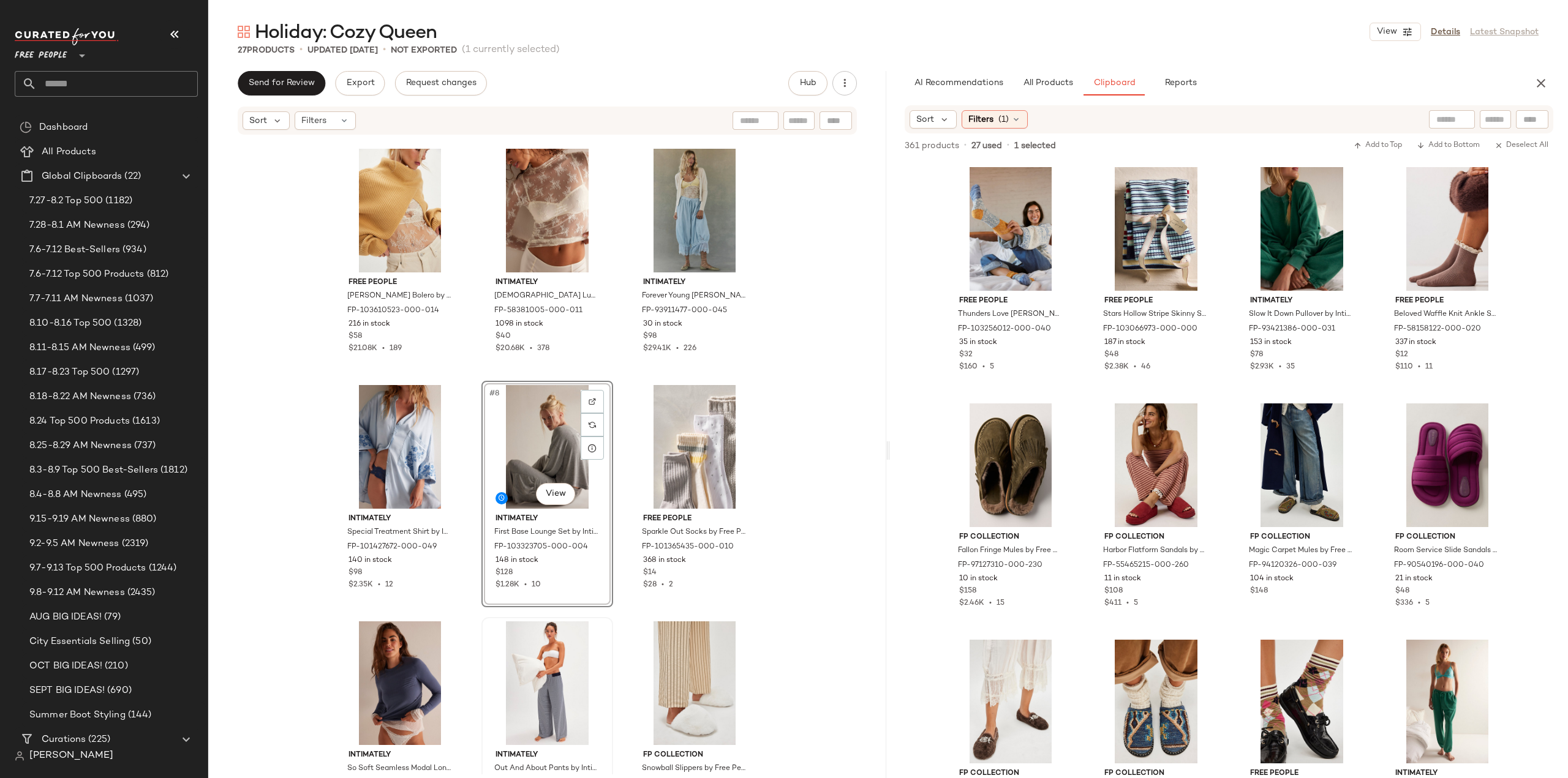
scroll to position [307, 0]
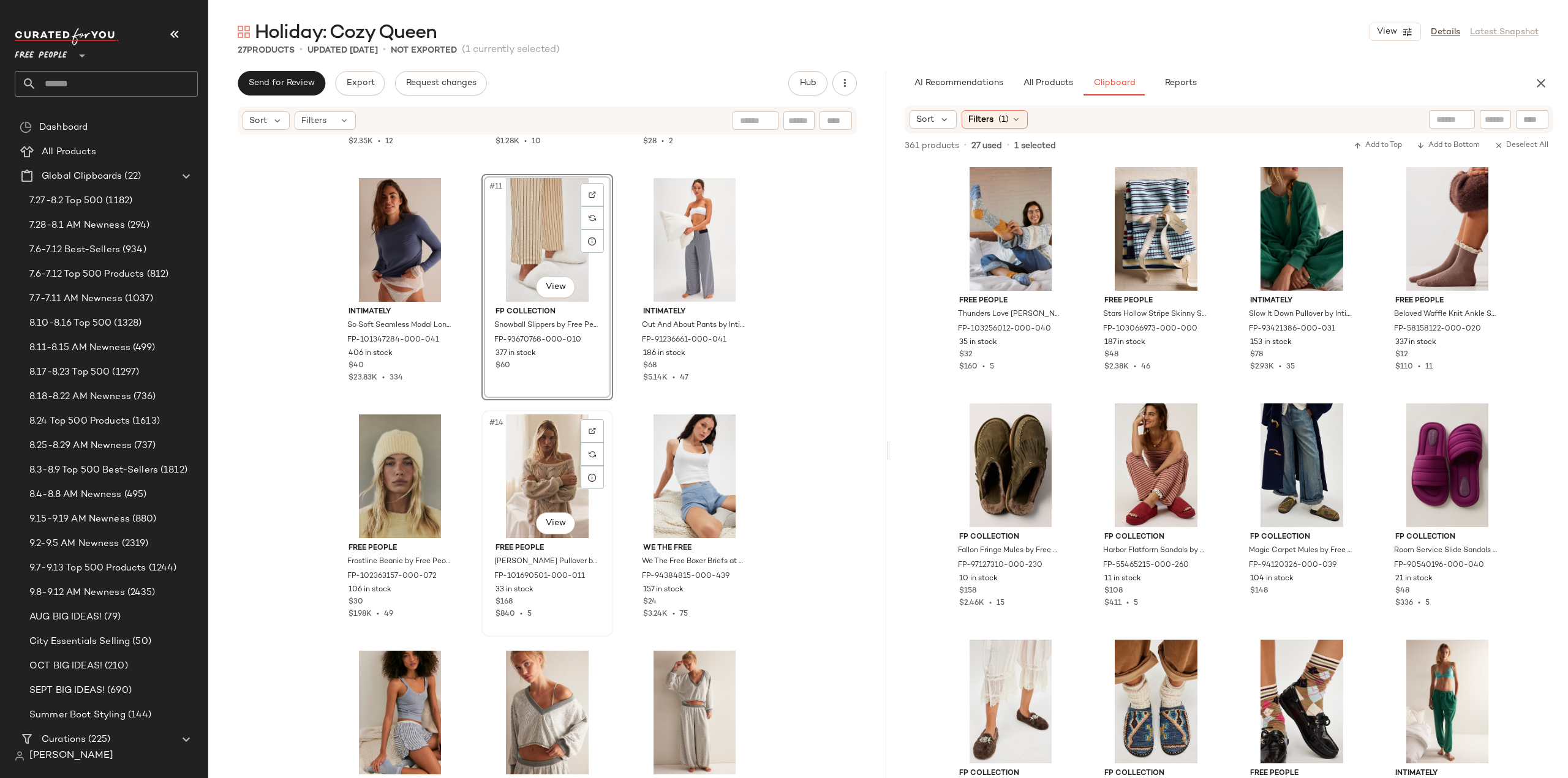
scroll to position [745, 0]
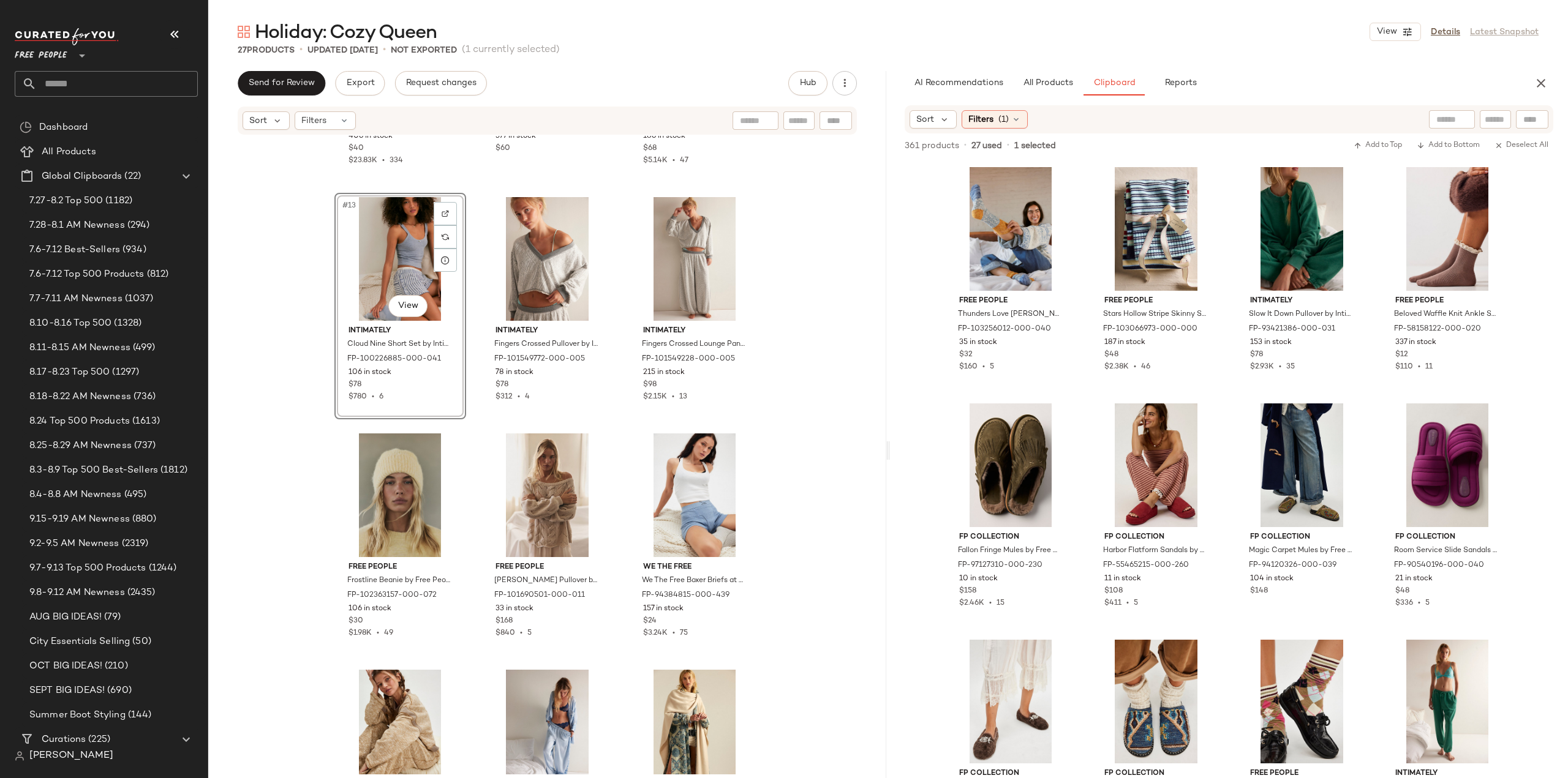
scroll to position [928, 0]
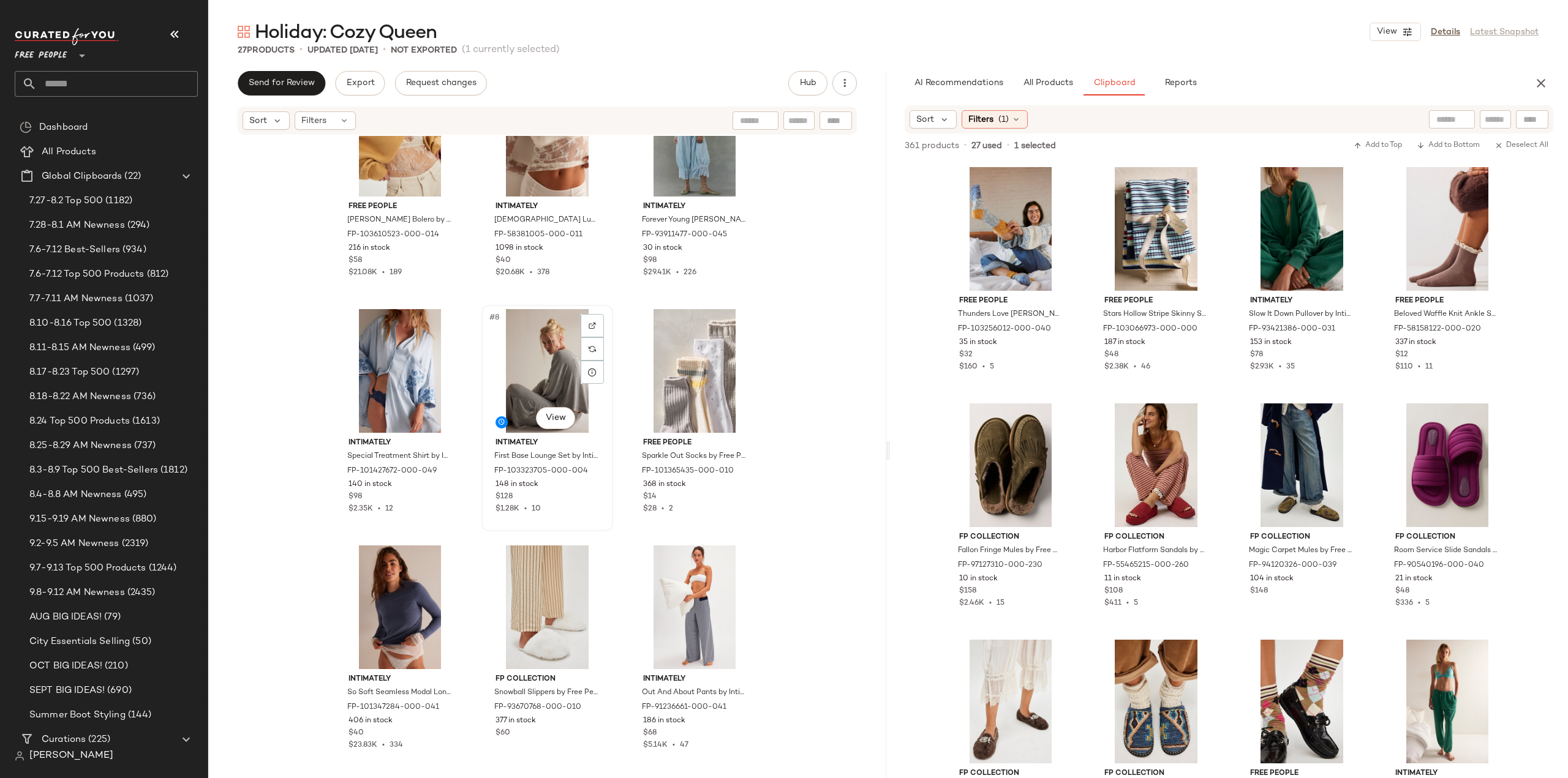
scroll to position [255, 0]
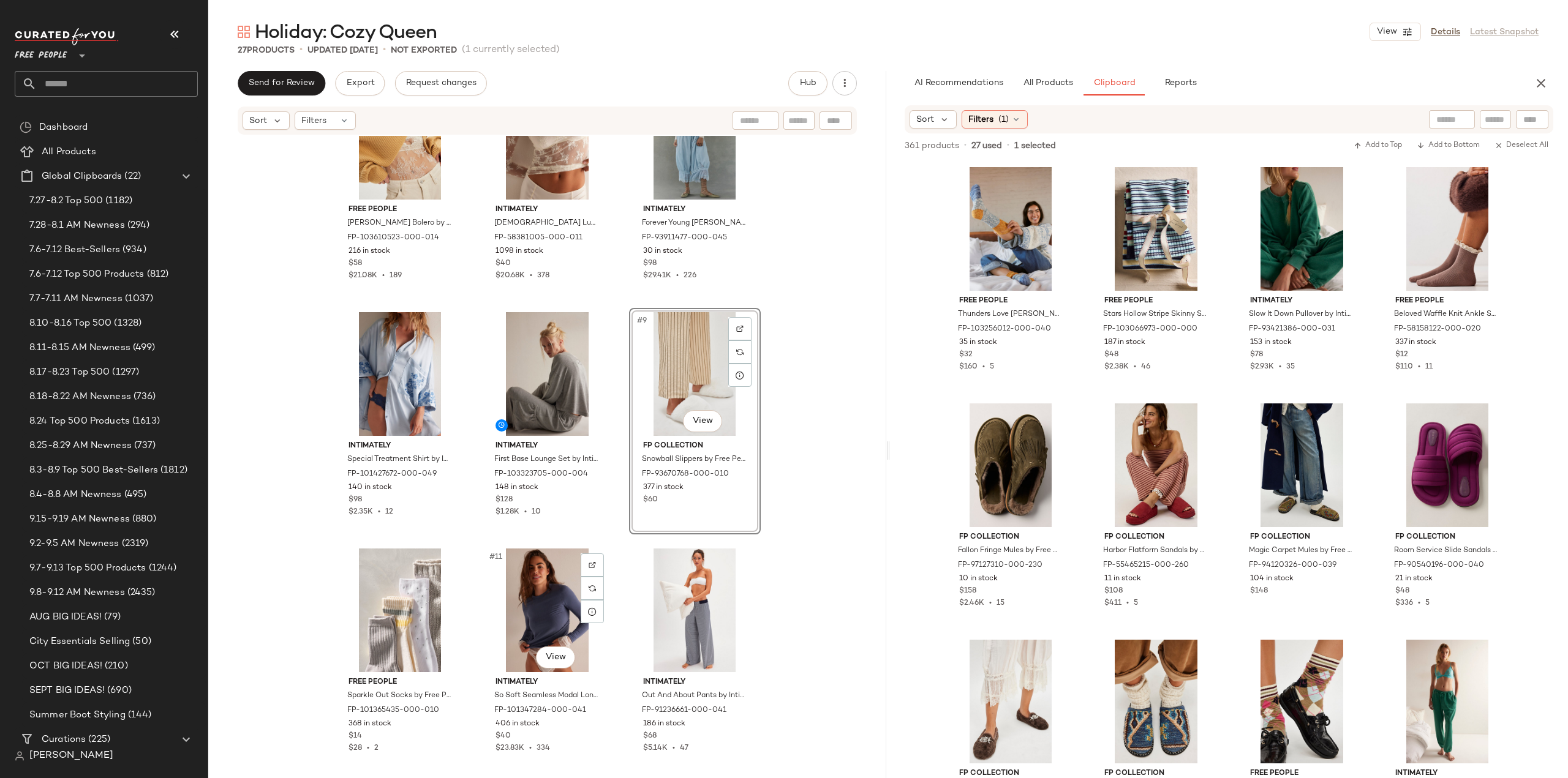
scroll to position [377, 0]
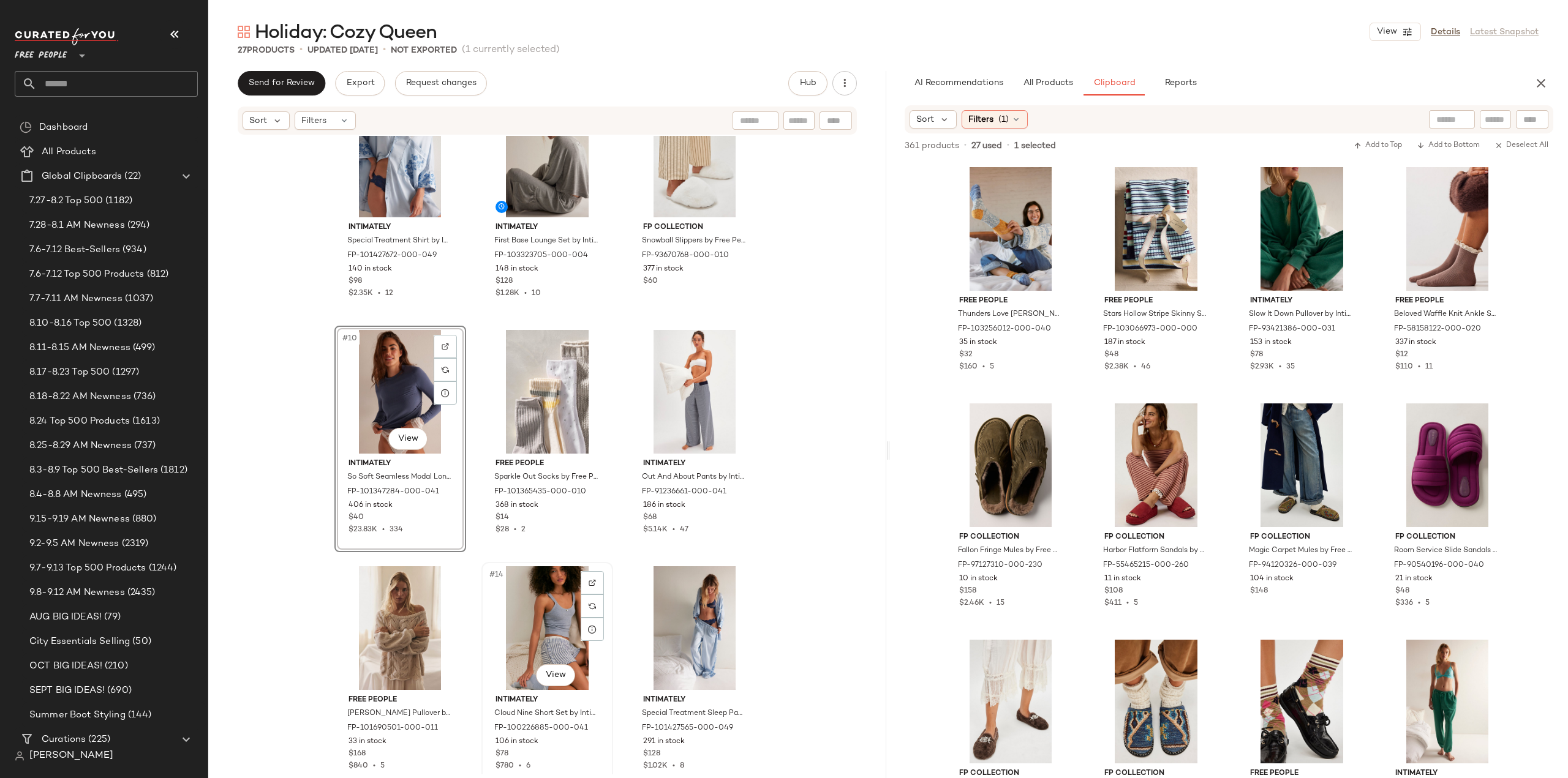
scroll to position [561, 0]
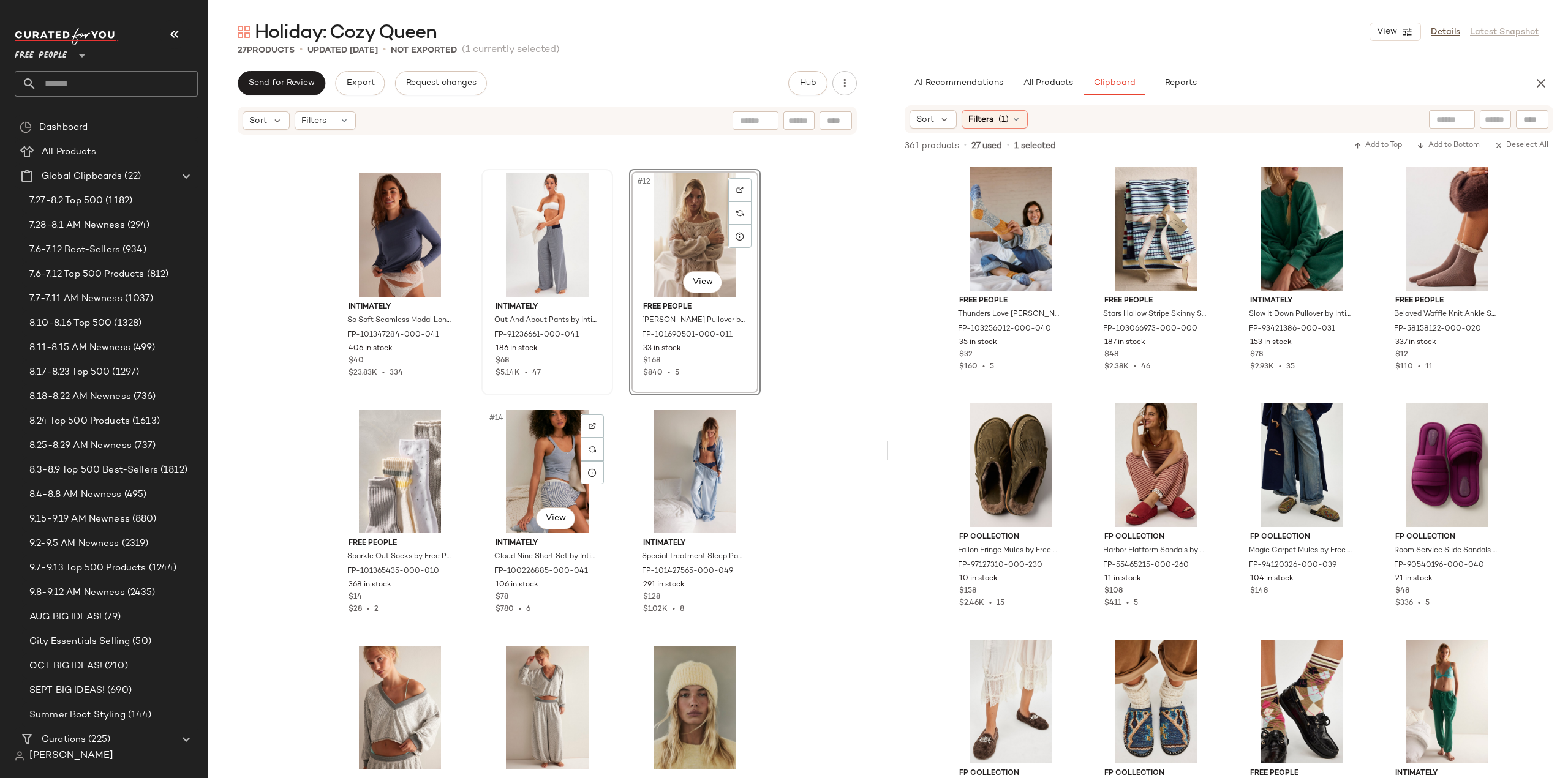
scroll to position [807, 0]
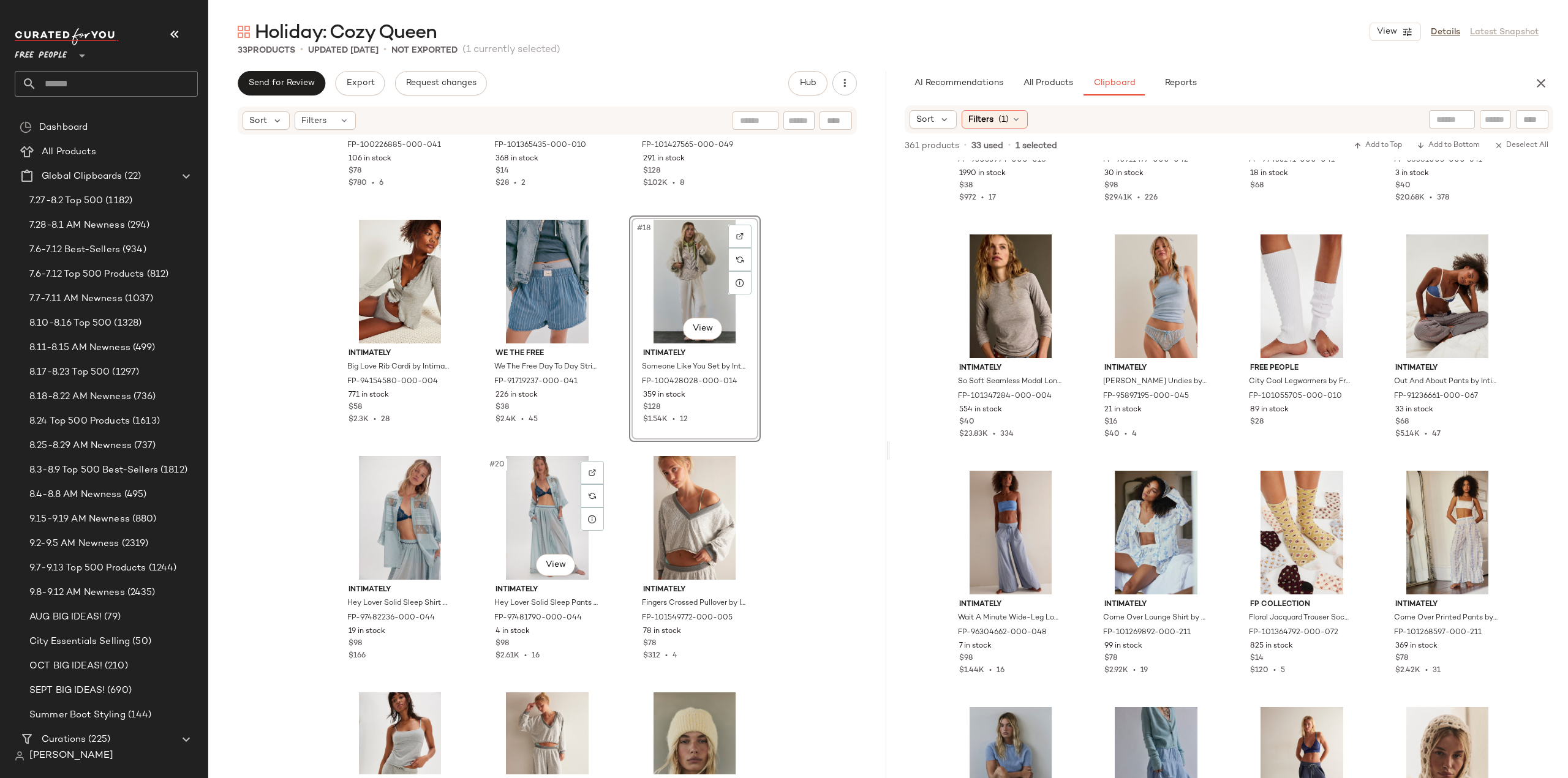
scroll to position [1228, 0]
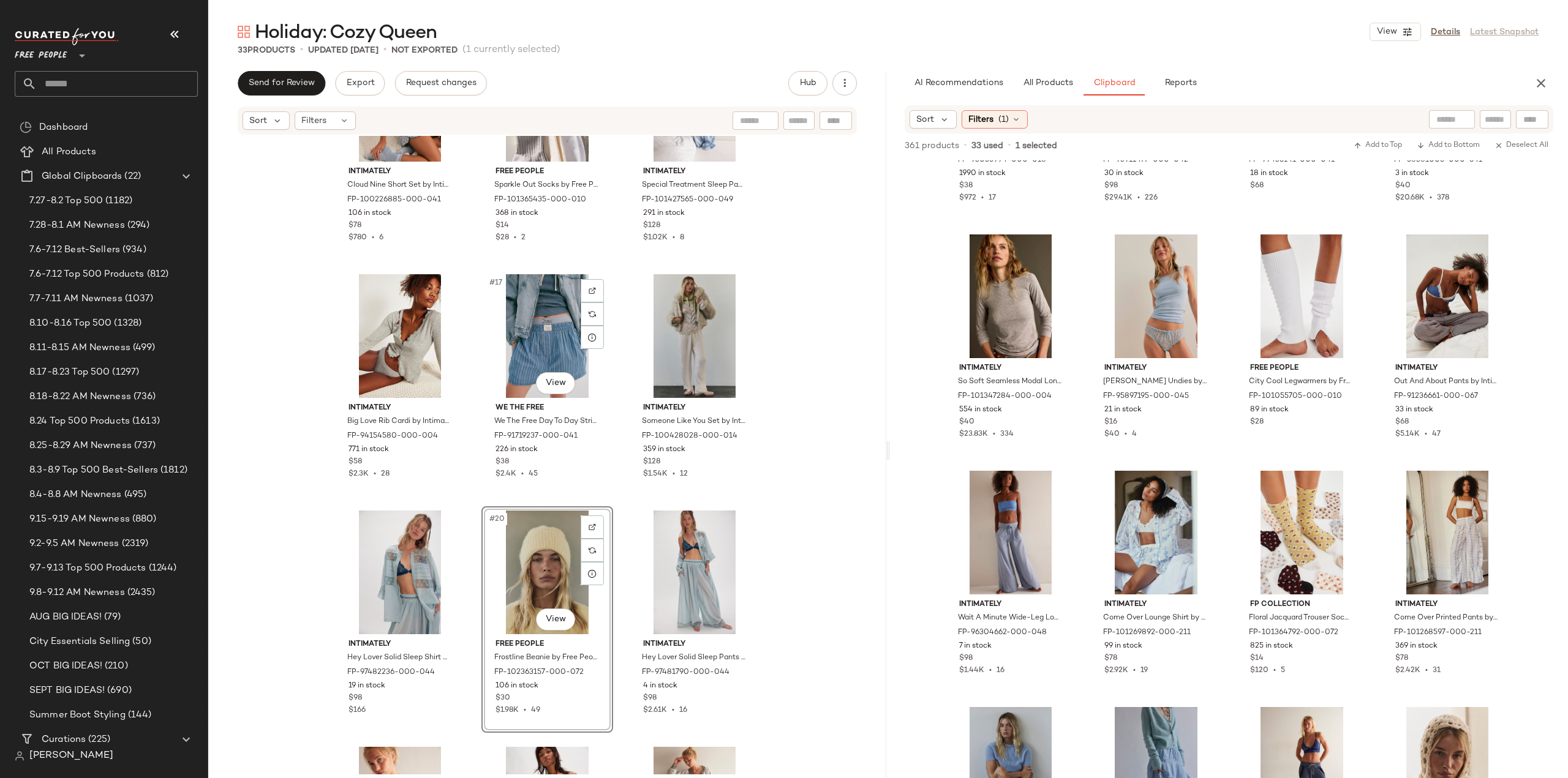
scroll to position [984, 0]
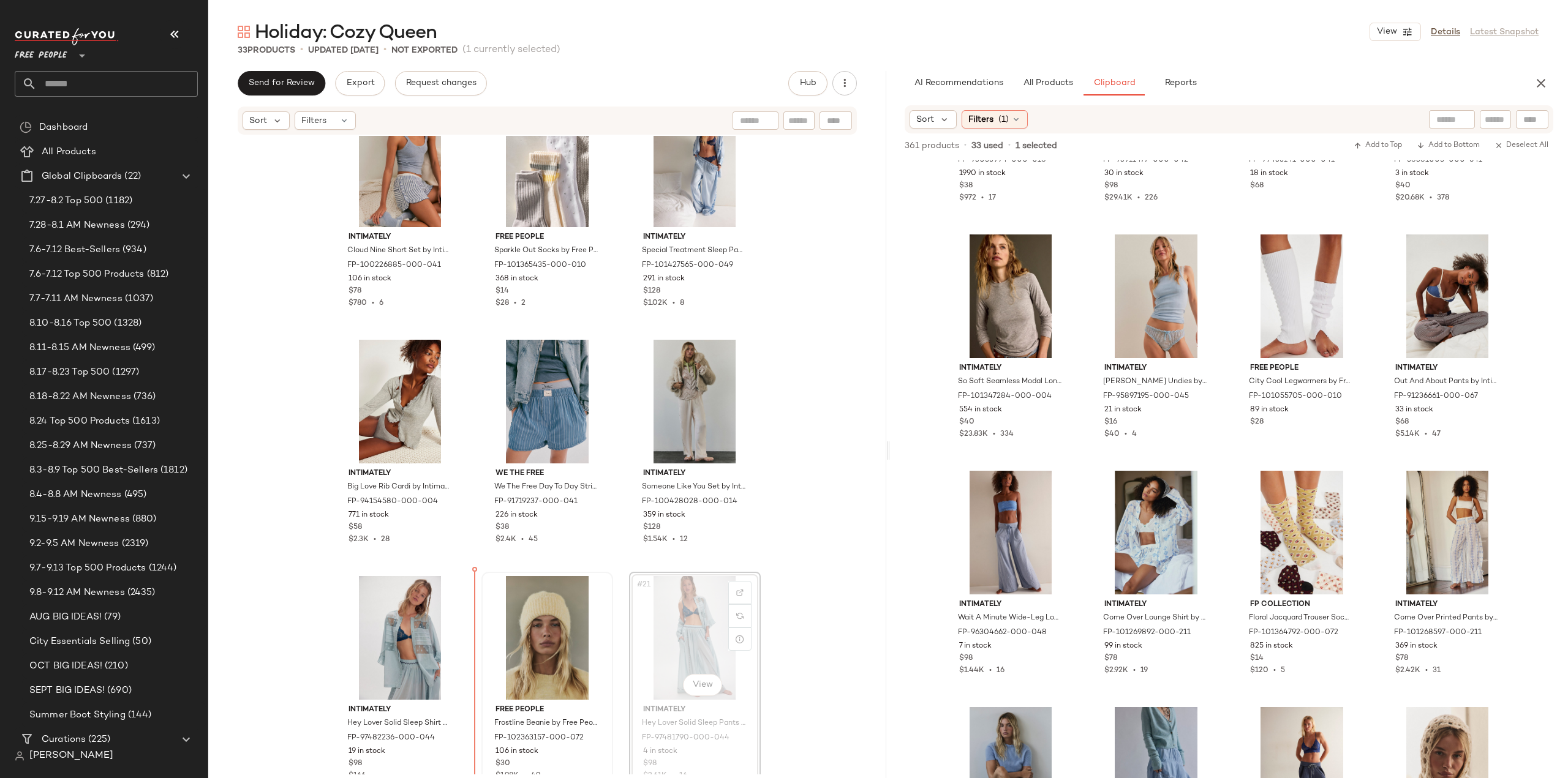
scroll to position [997, 0]
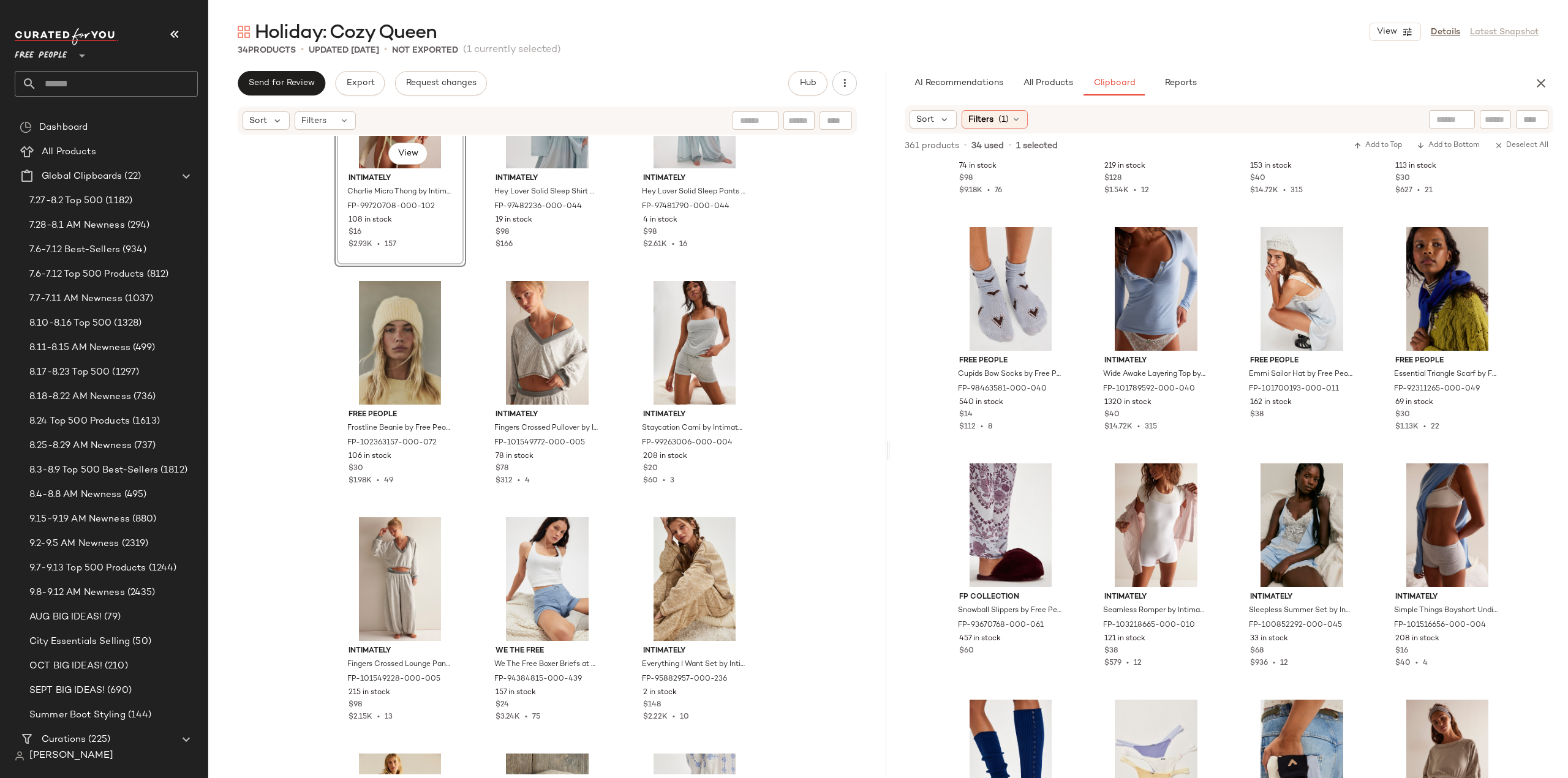
scroll to position [1592, 0]
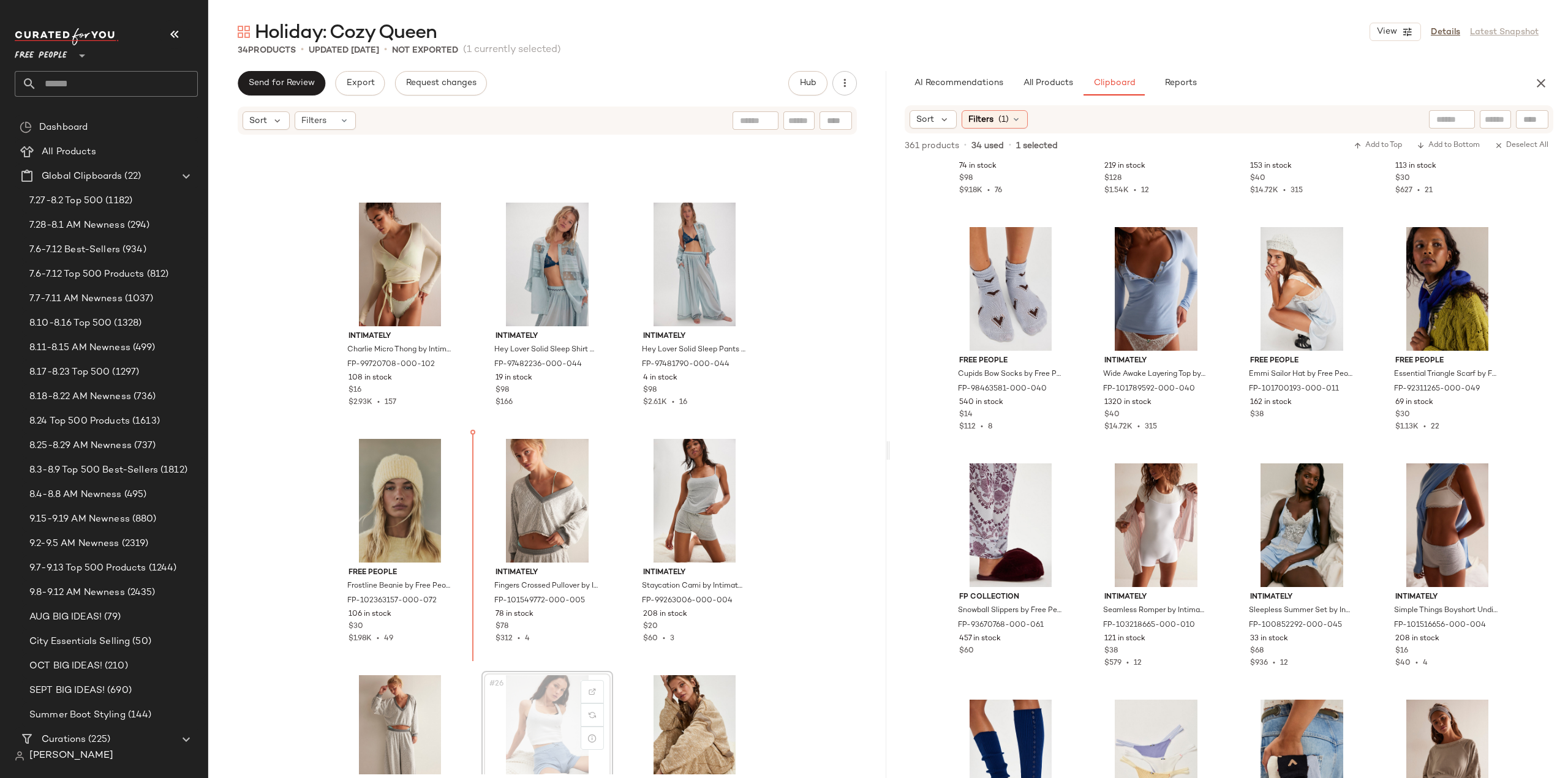
scroll to position [1354, 0]
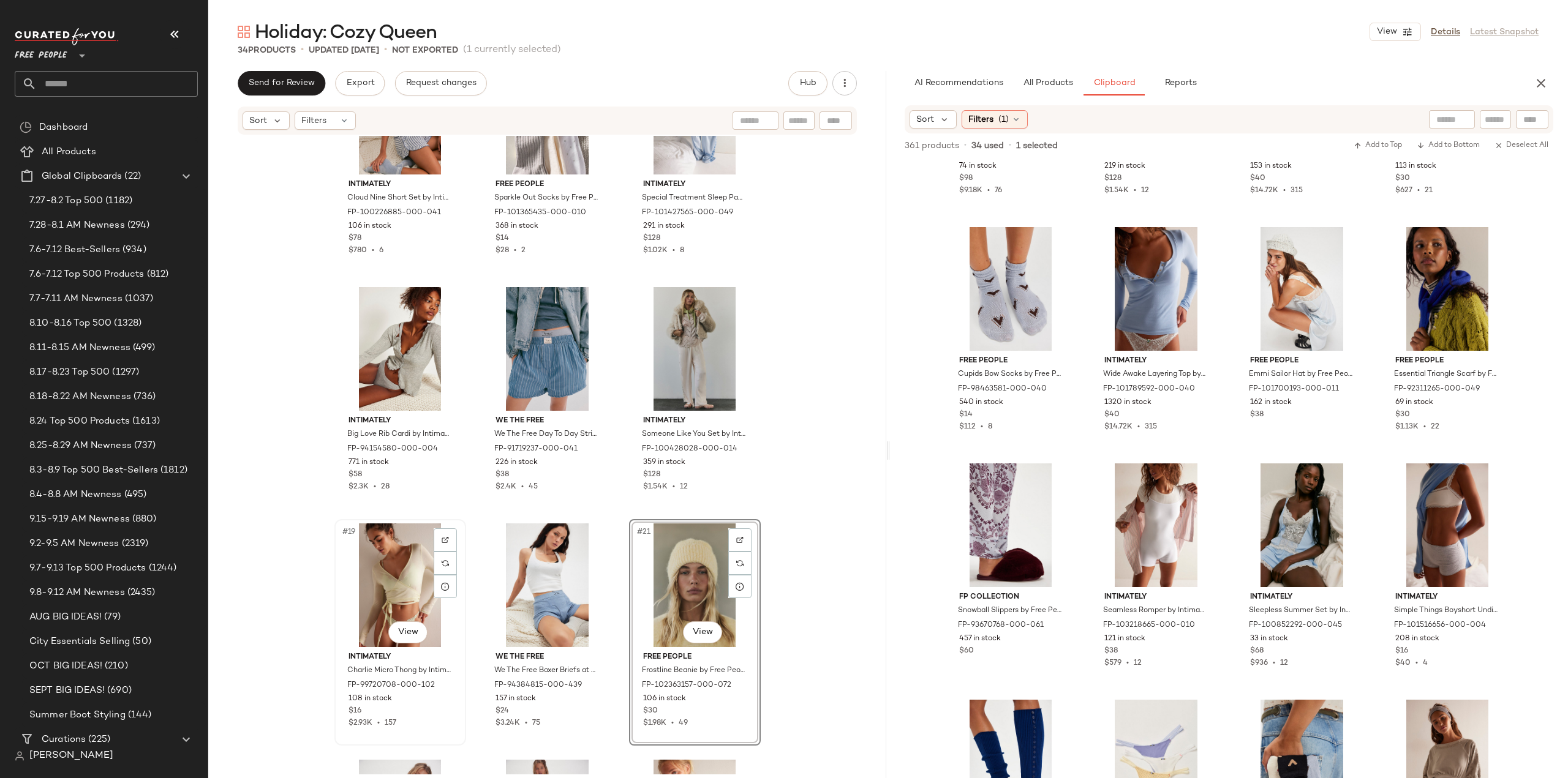
scroll to position [1048, 0]
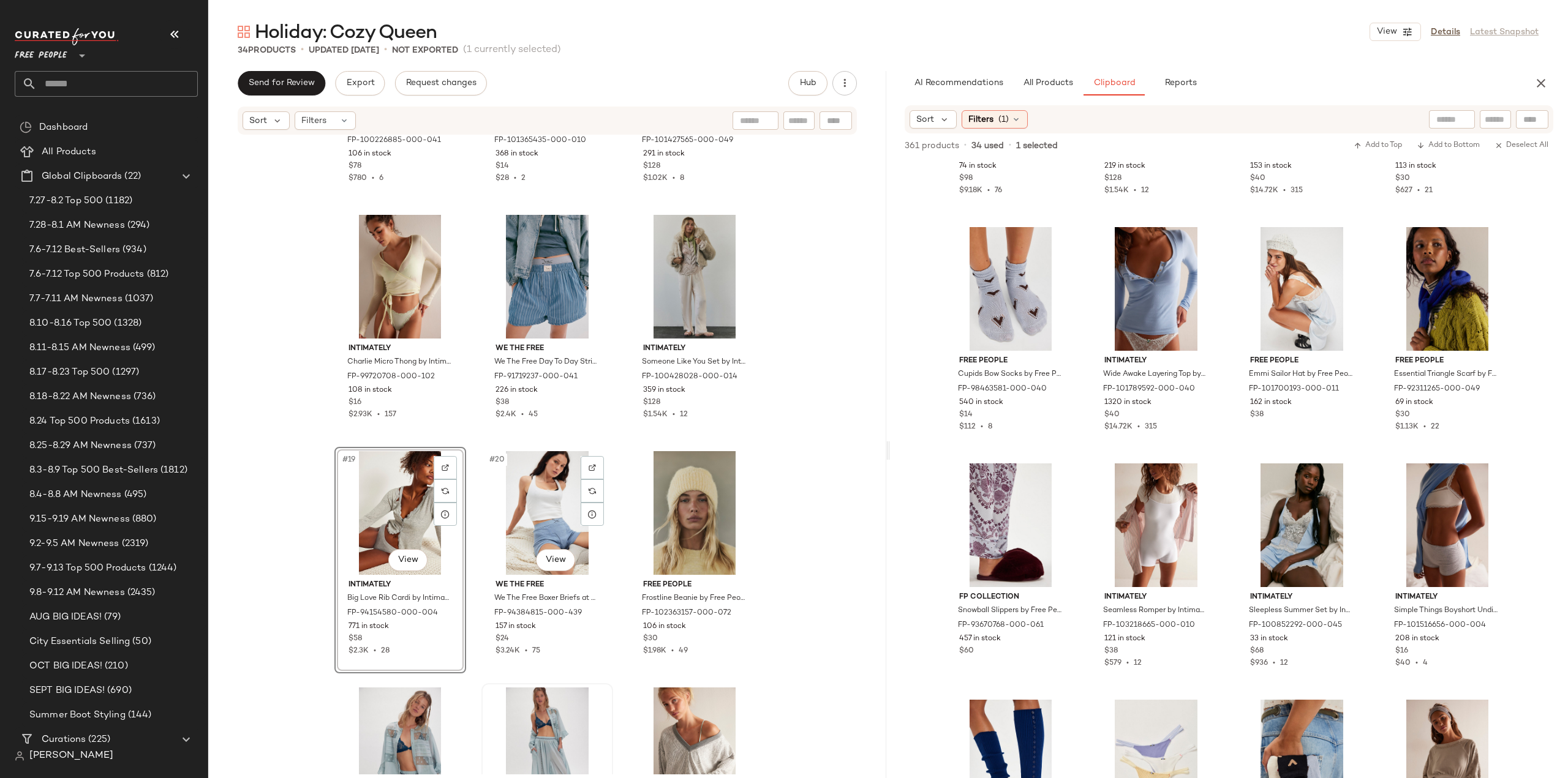
scroll to position [1232, 0]
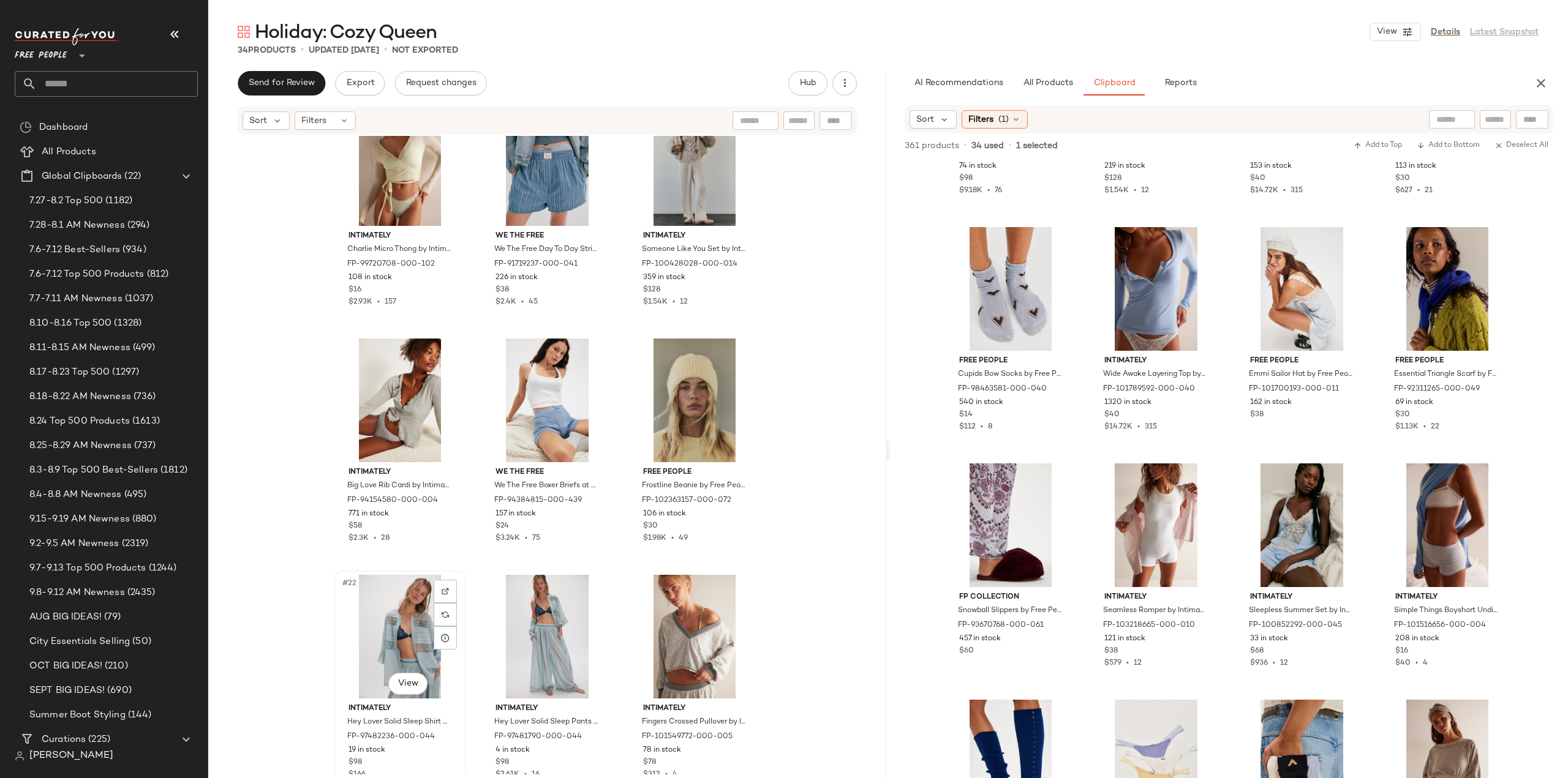
click at [404, 634] on div "#22 View" at bounding box center [400, 637] width 123 height 124
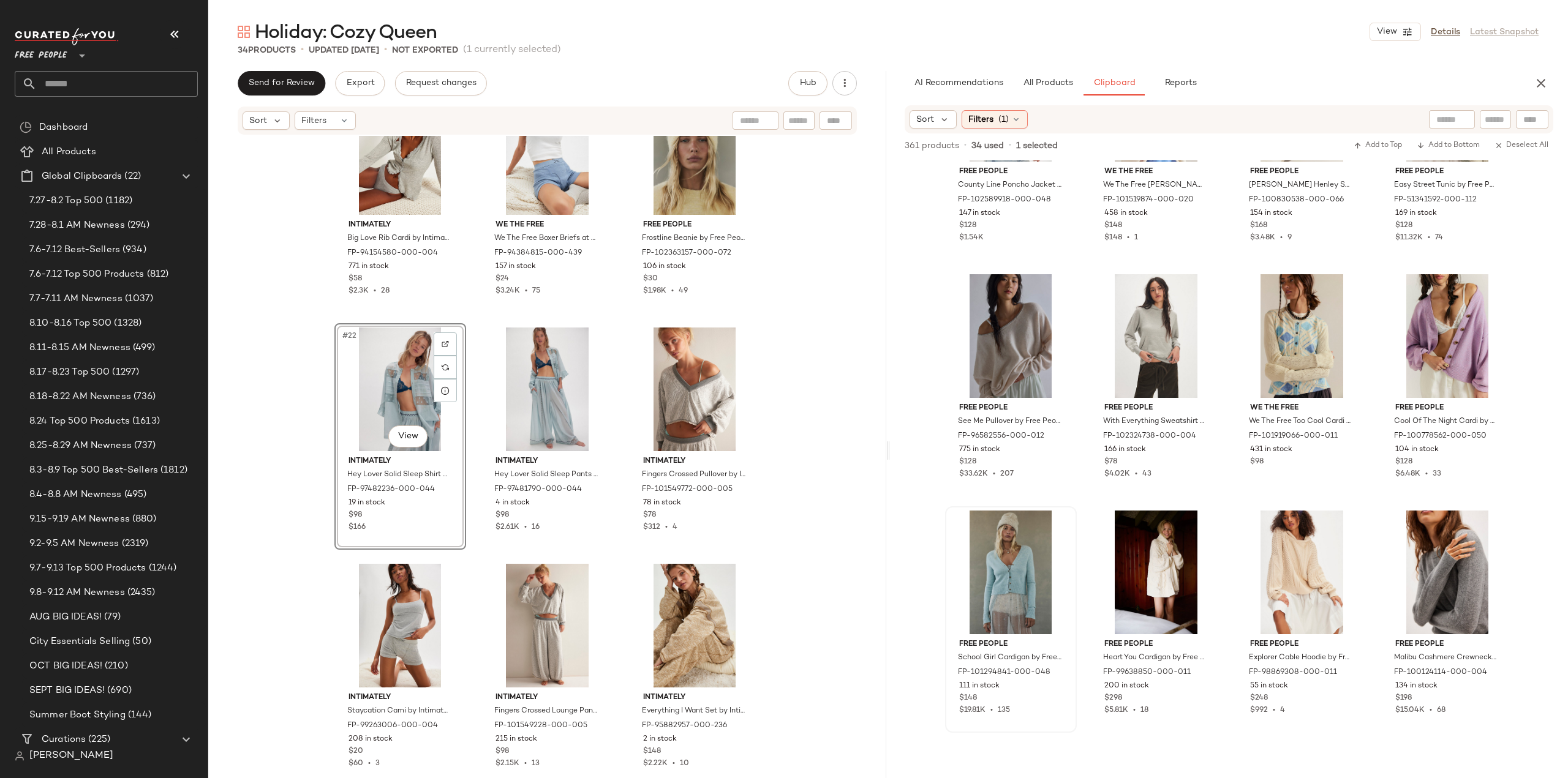
scroll to position [11029, 0]
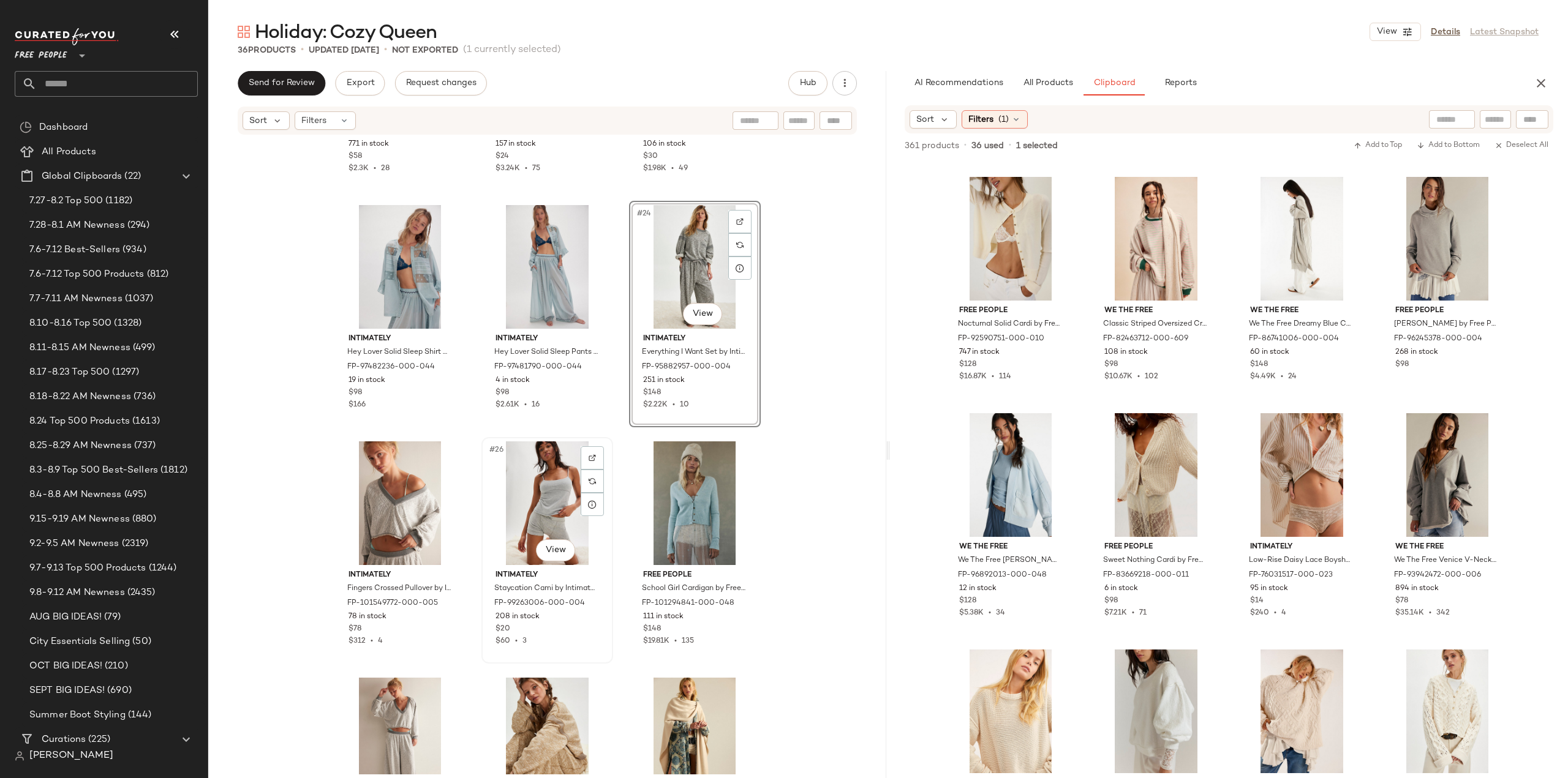
scroll to position [1663, 0]
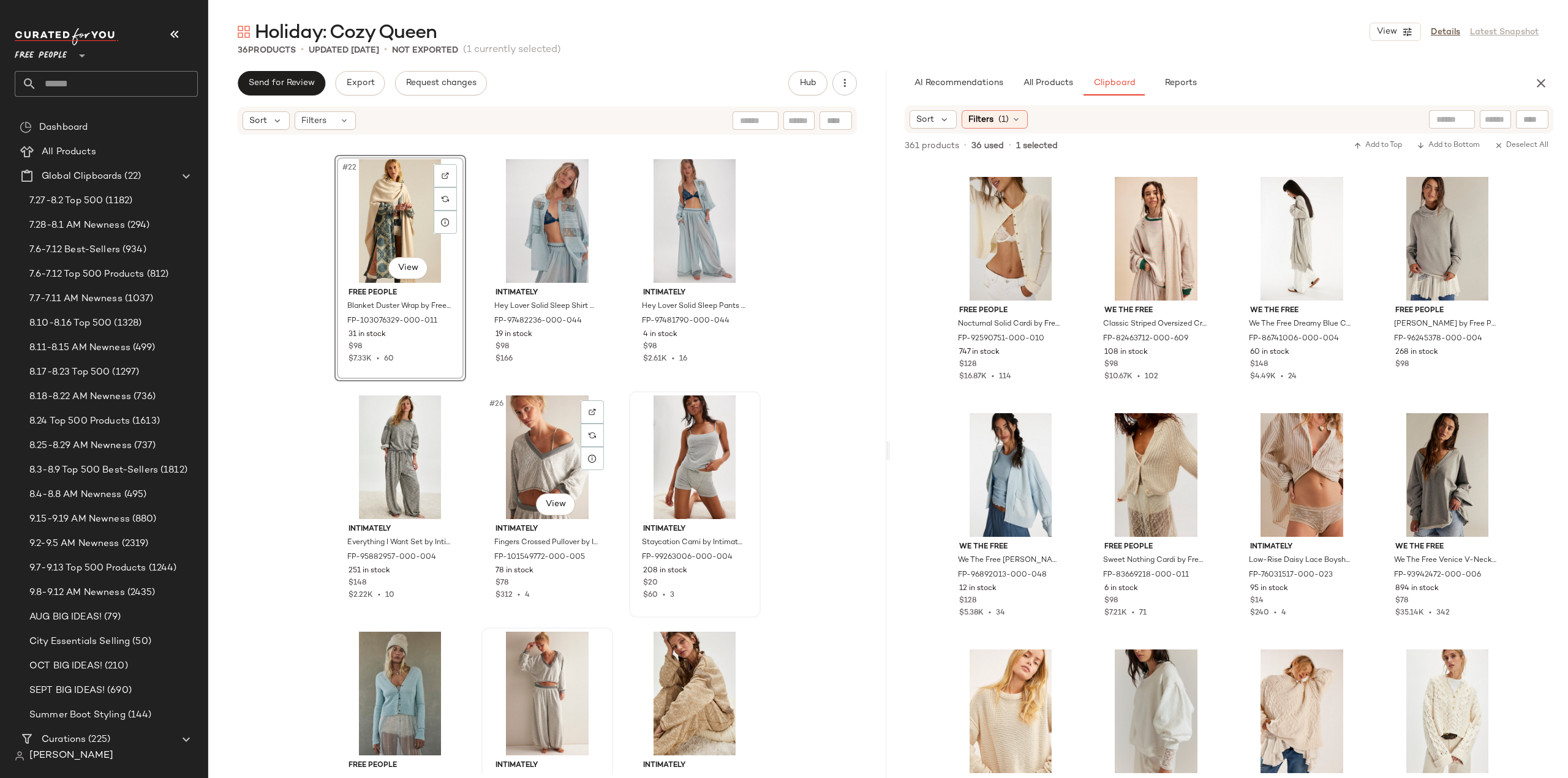
scroll to position [1725, 0]
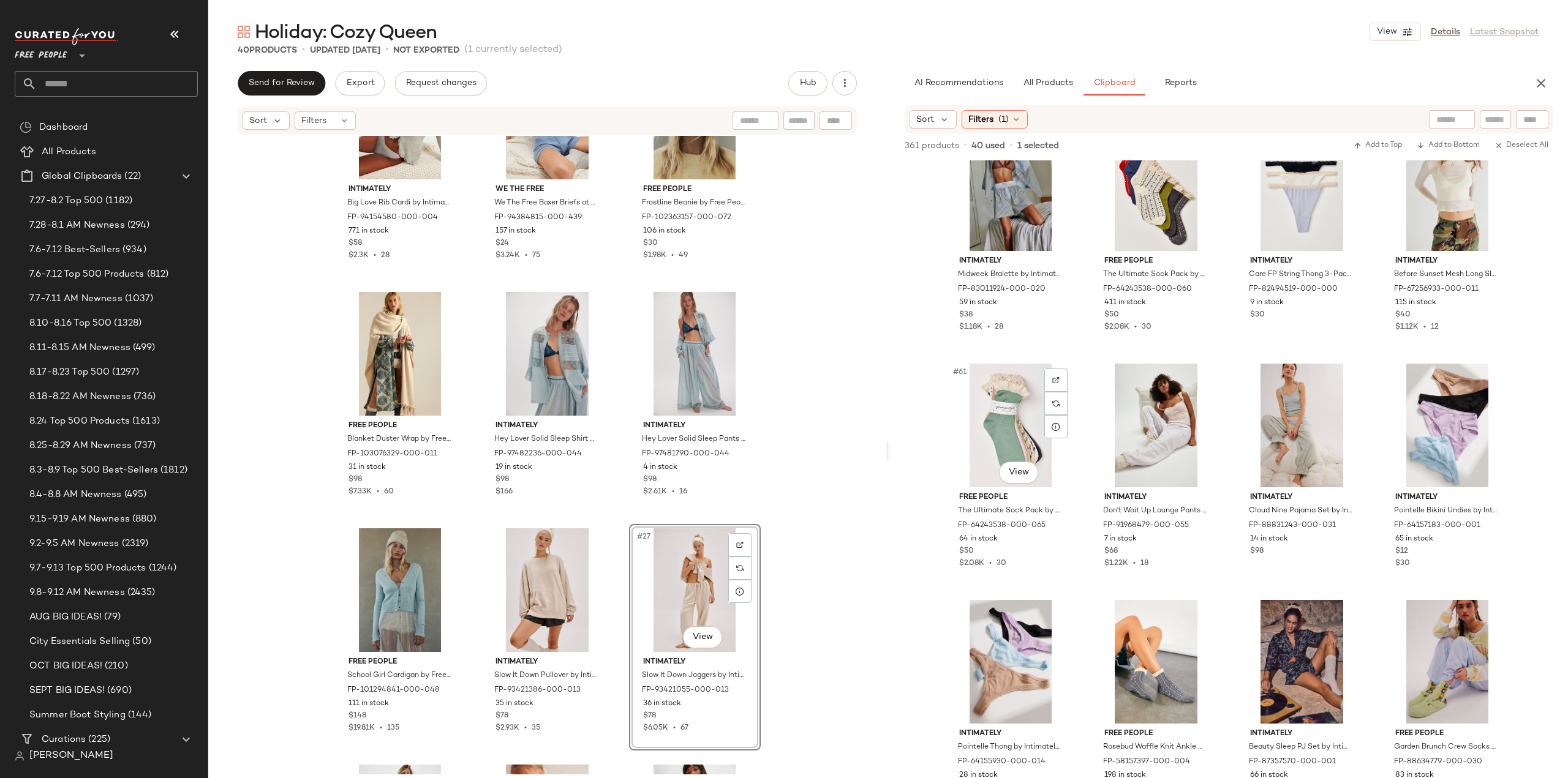
scroll to position [3377, 0]
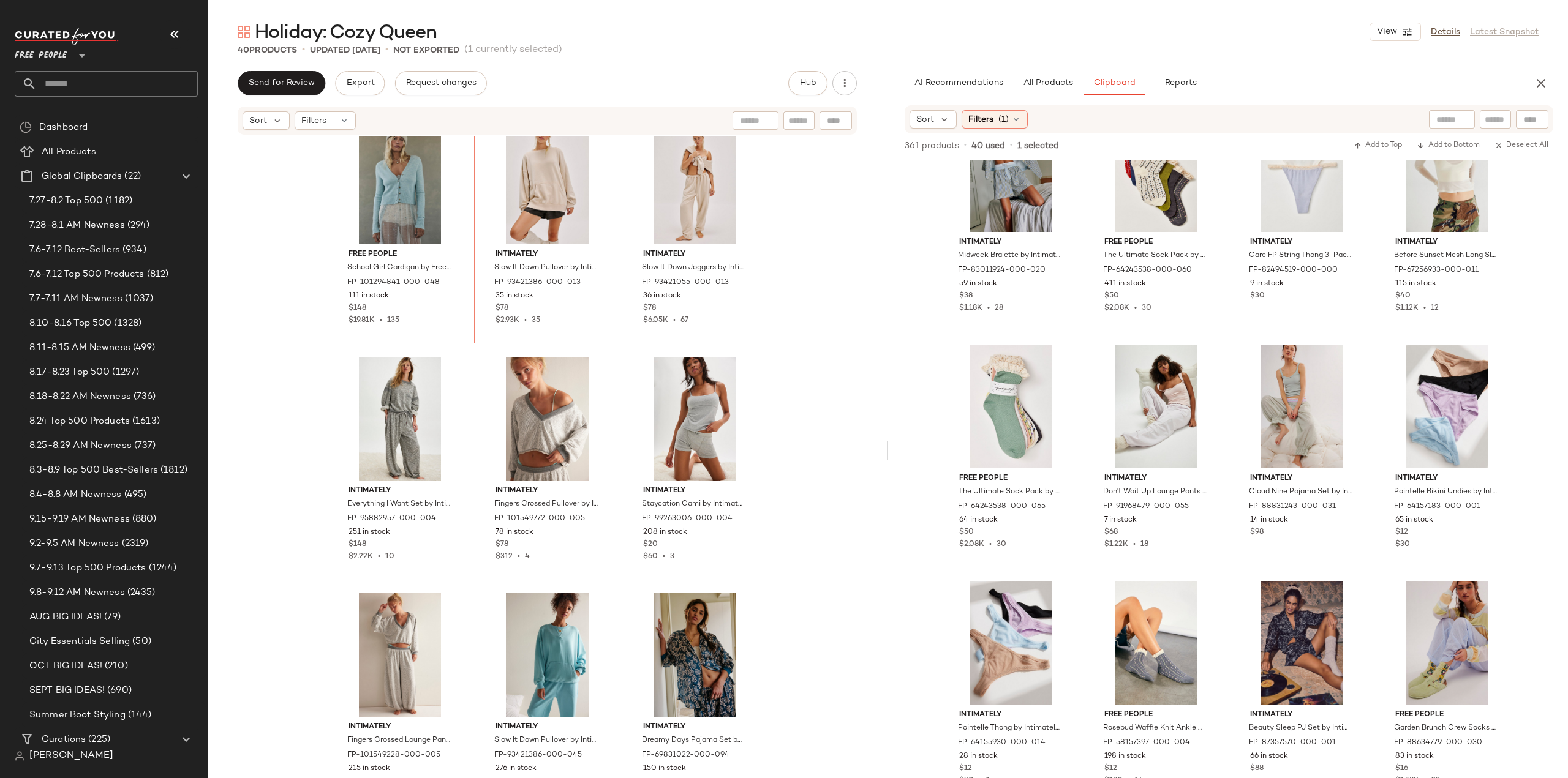
scroll to position [1919, 0]
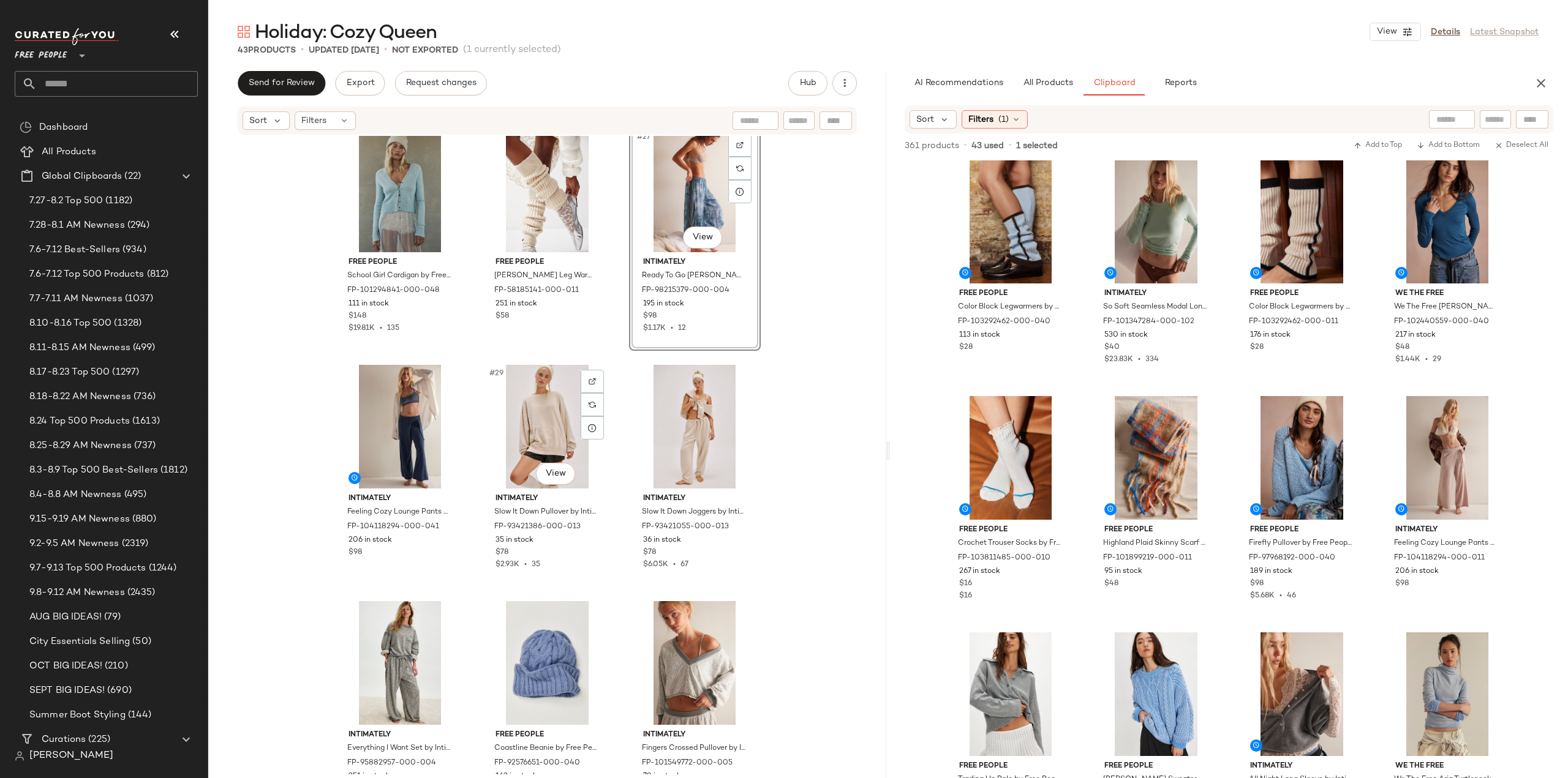
scroll to position [1969, 0]
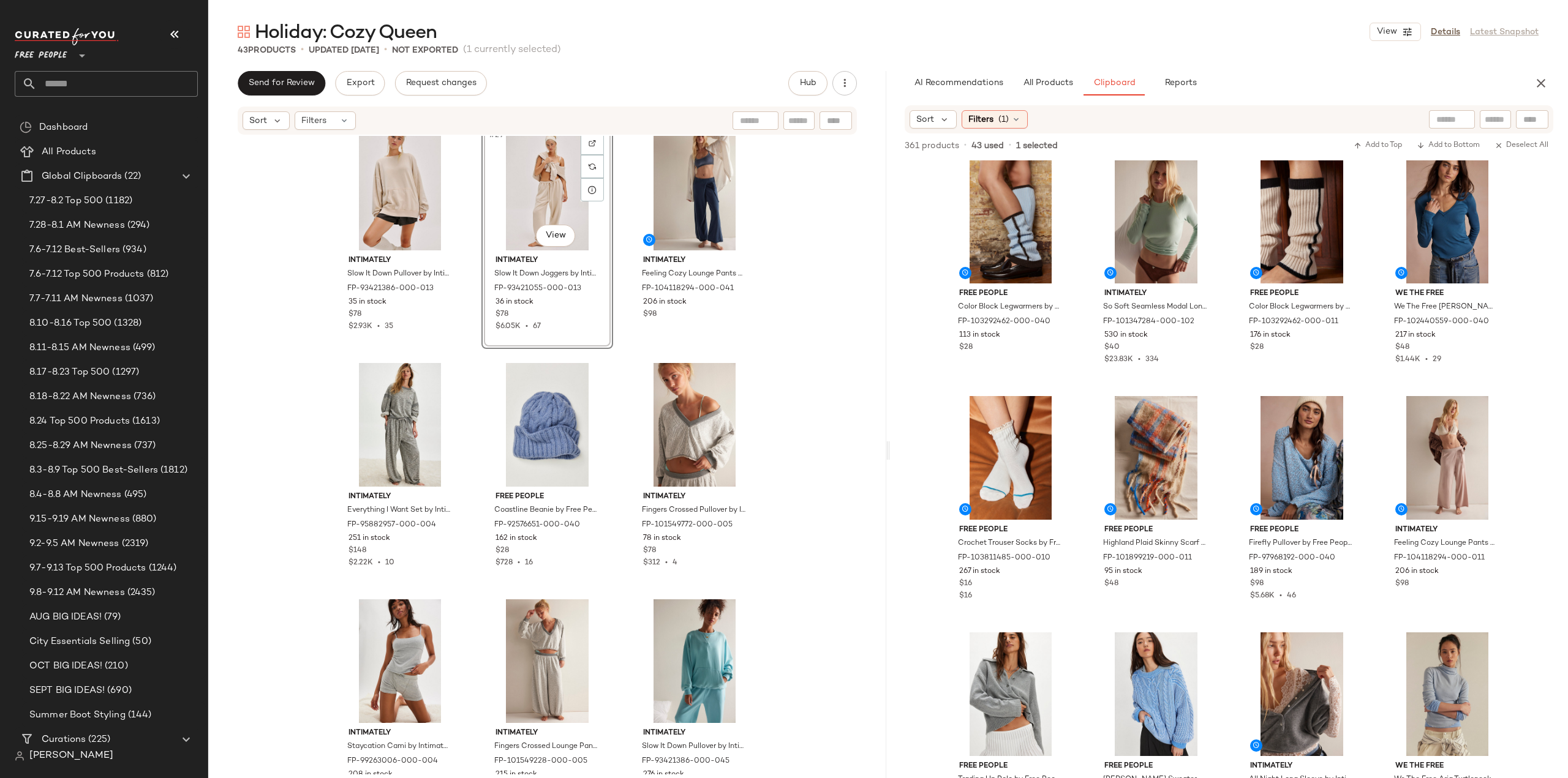
scroll to position [2030, 0]
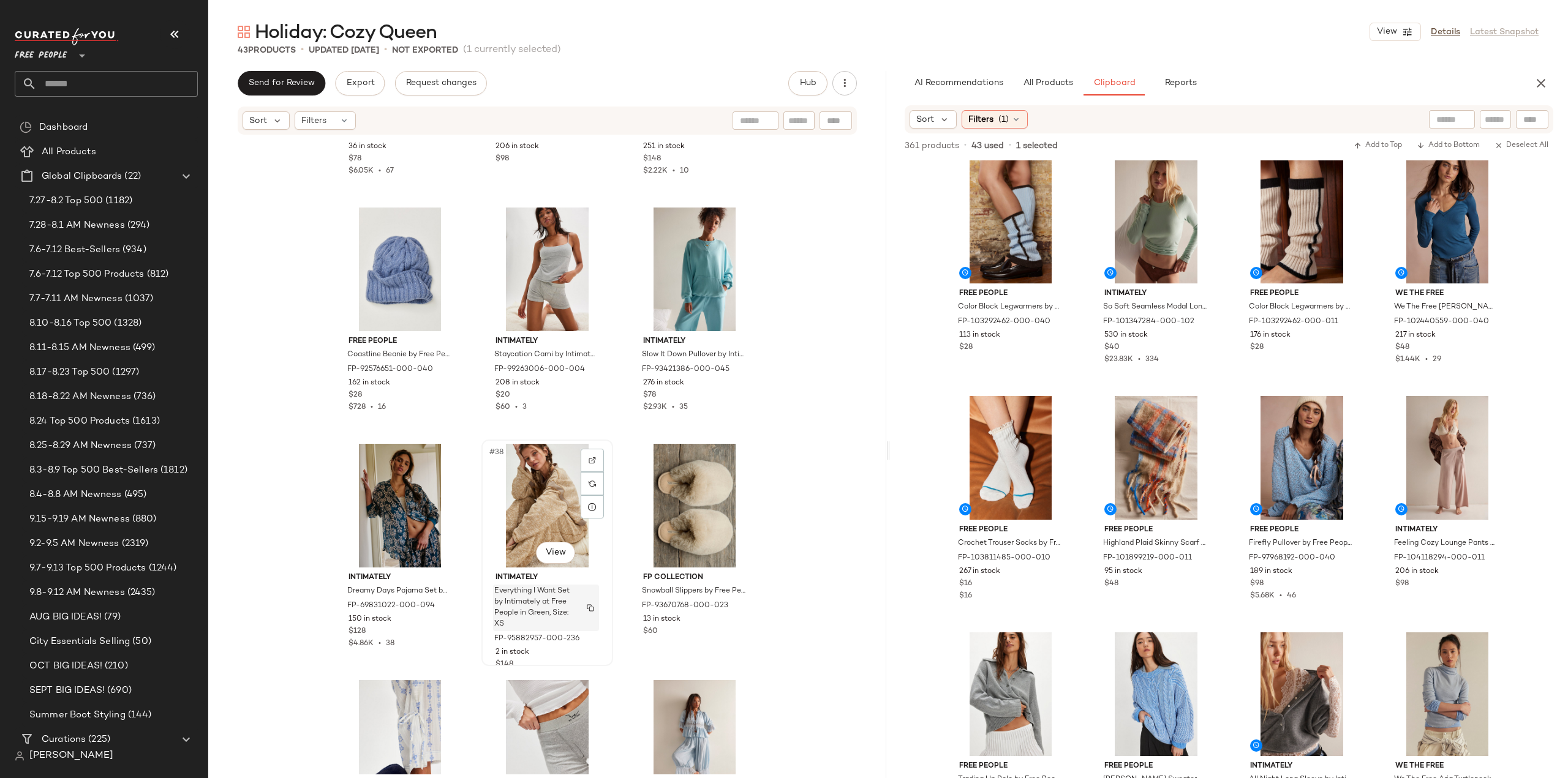
scroll to position [2646, 0]
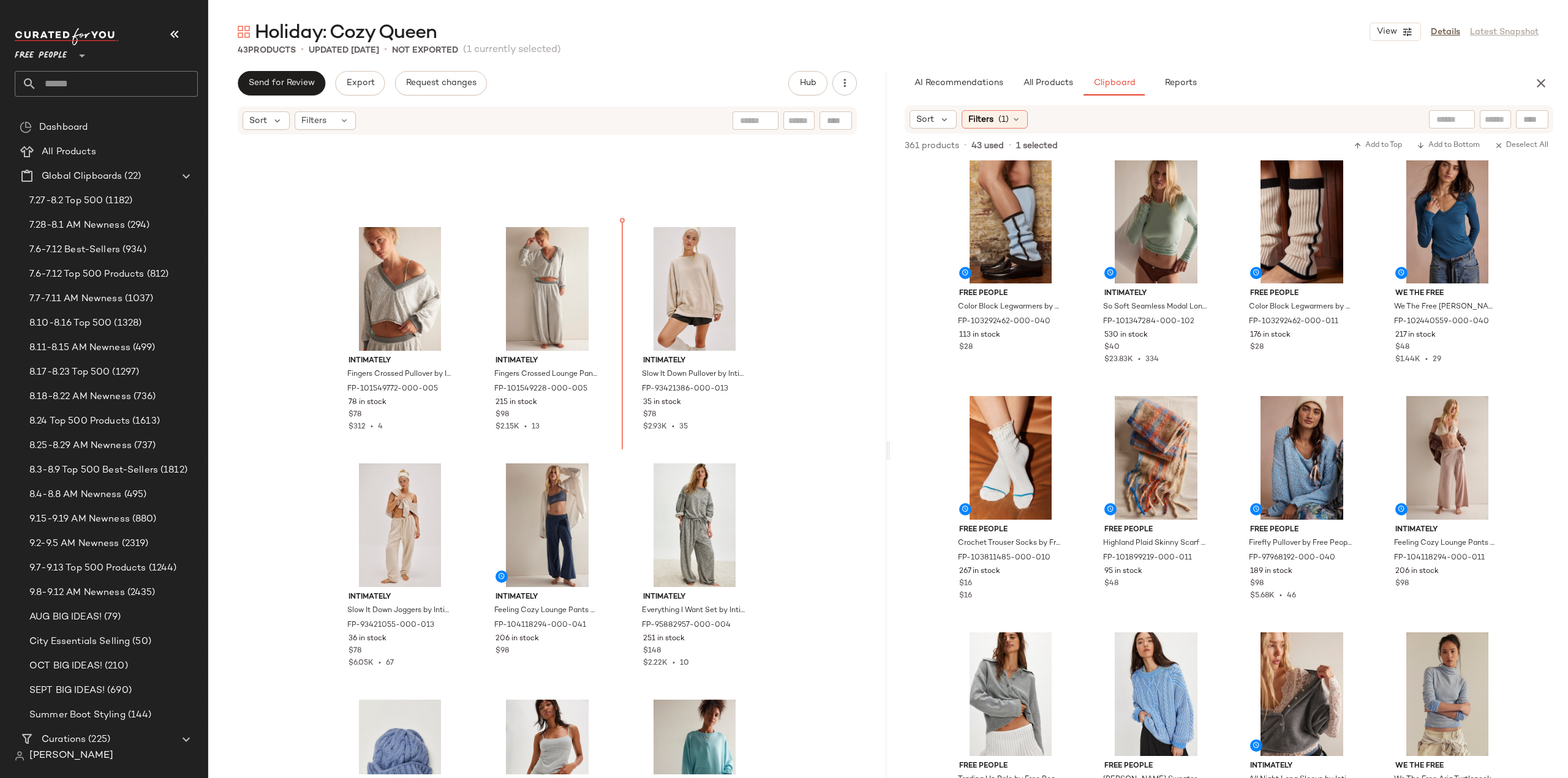
scroll to position [2024, 0]
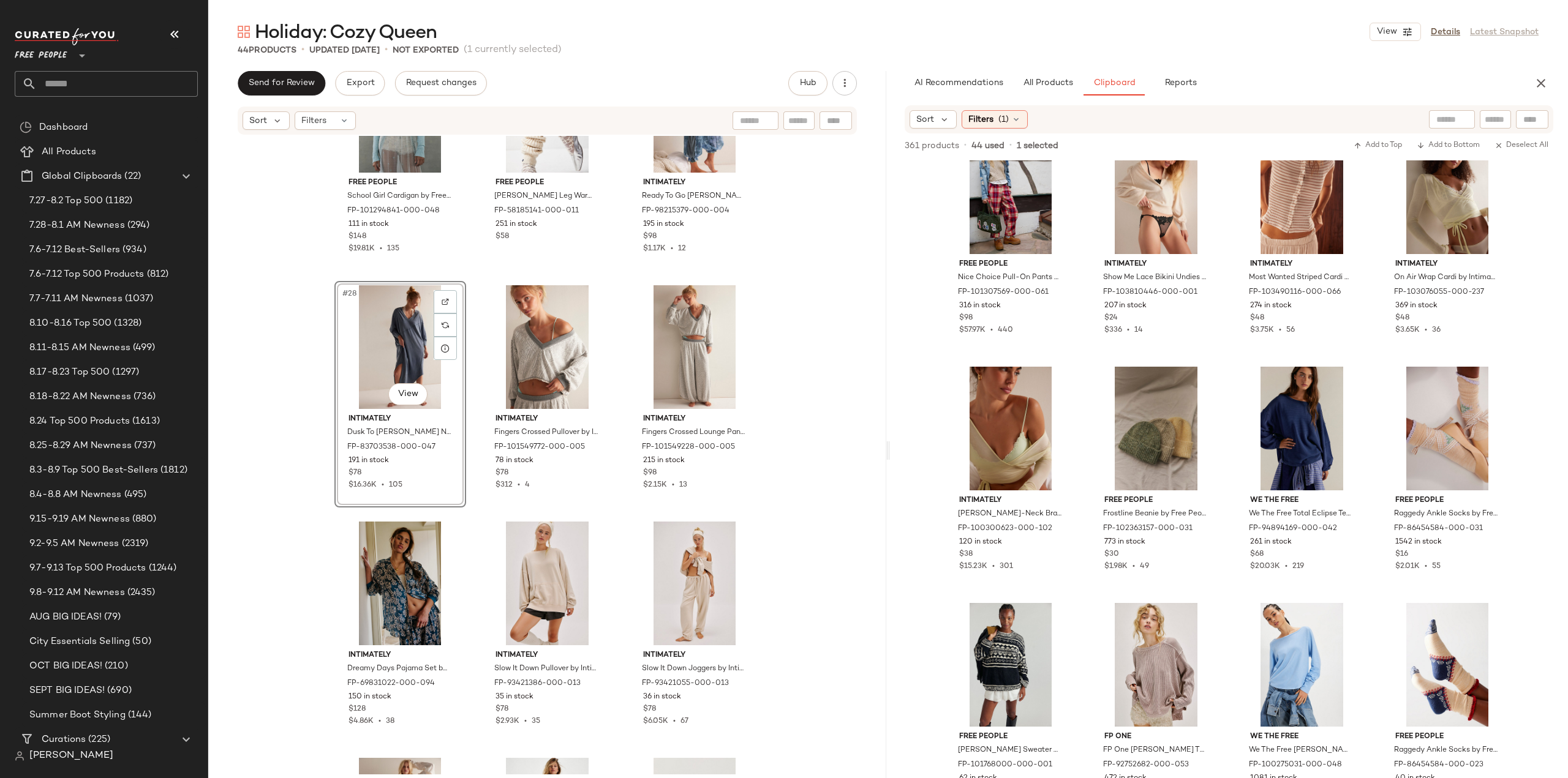
scroll to position [2085, 0]
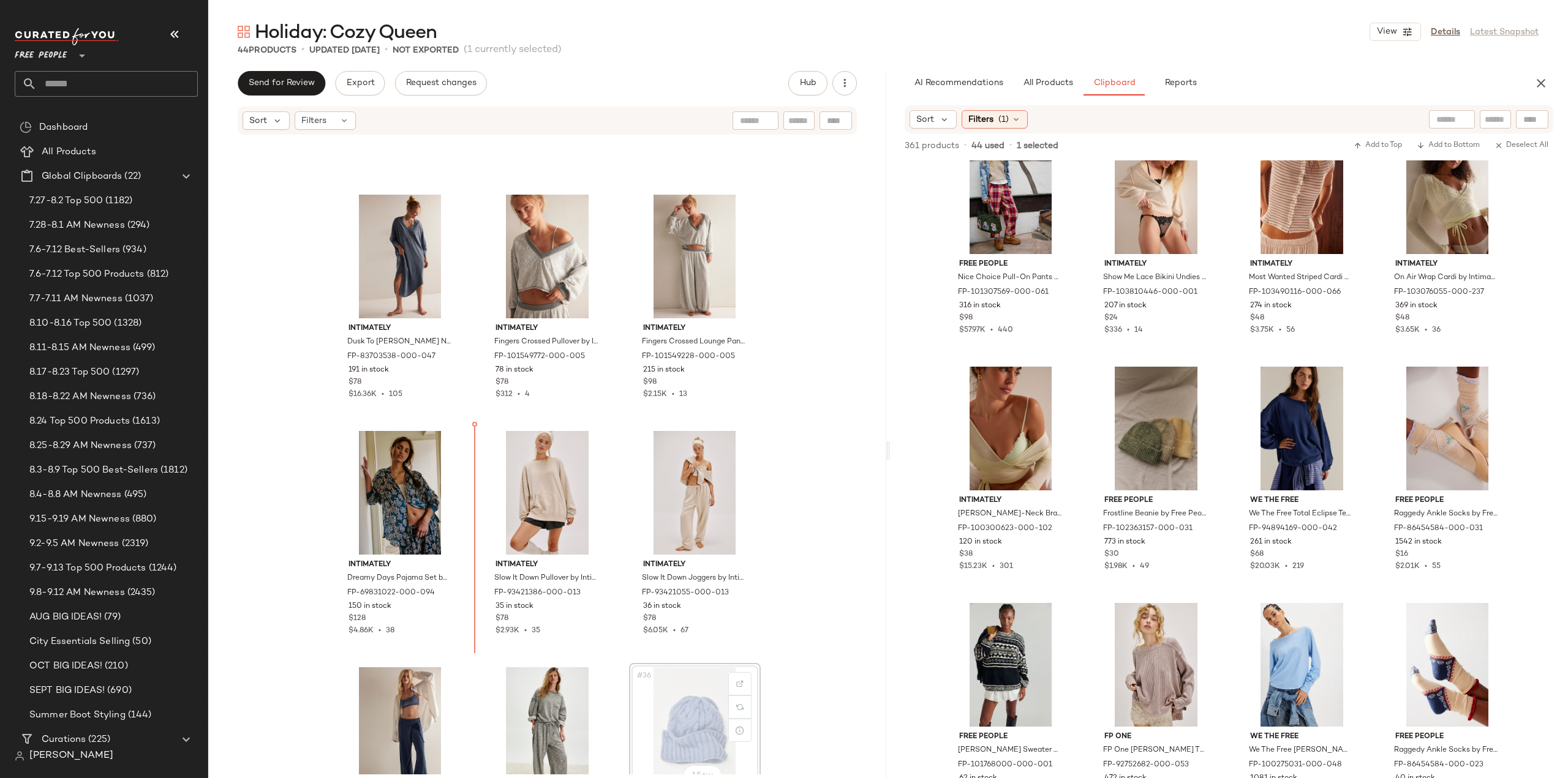
scroll to position [2087, 0]
